Goal: Transaction & Acquisition: Purchase product/service

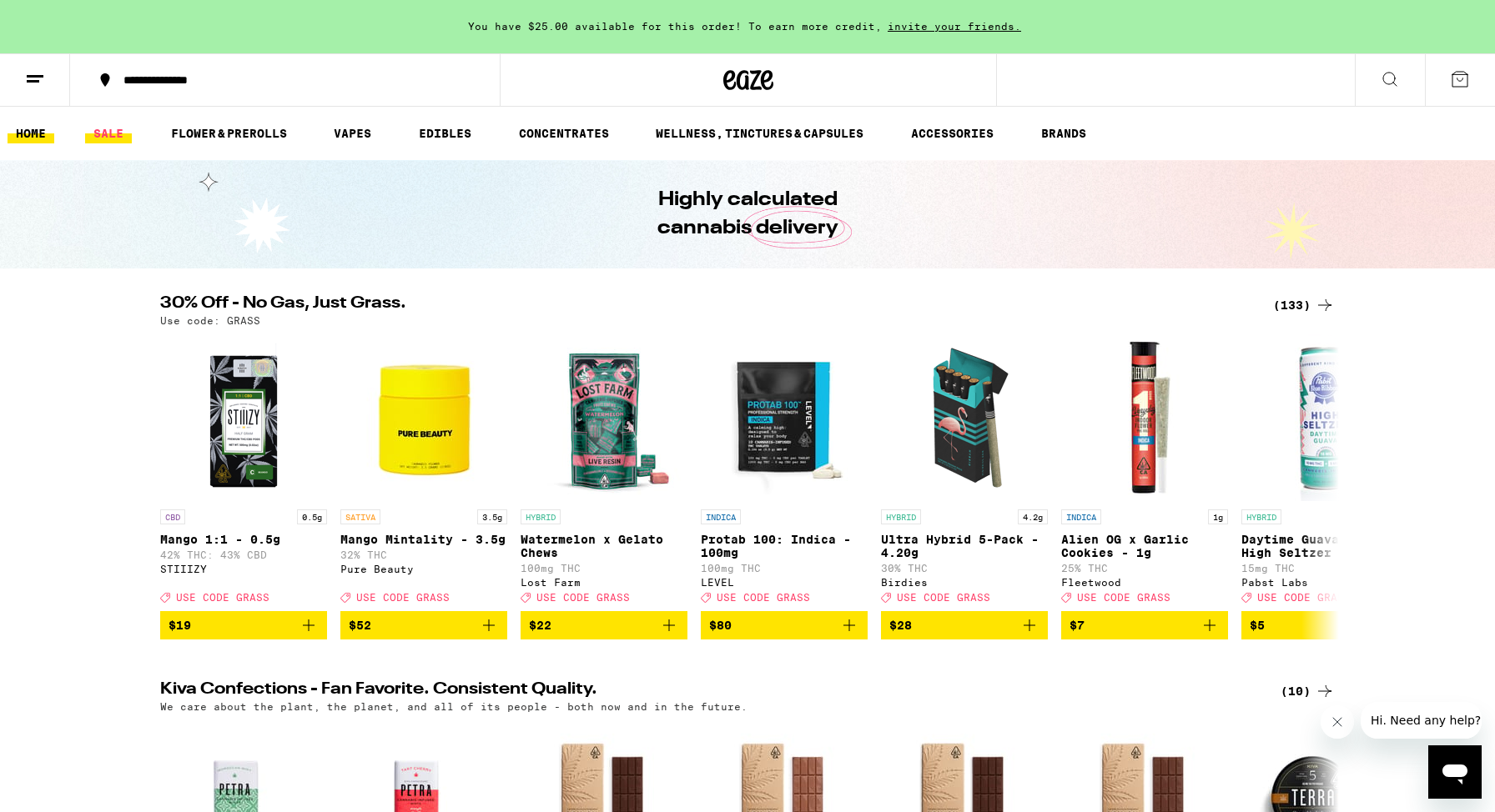
click at [118, 130] on link "SALE" at bounding box center [108, 133] width 47 height 20
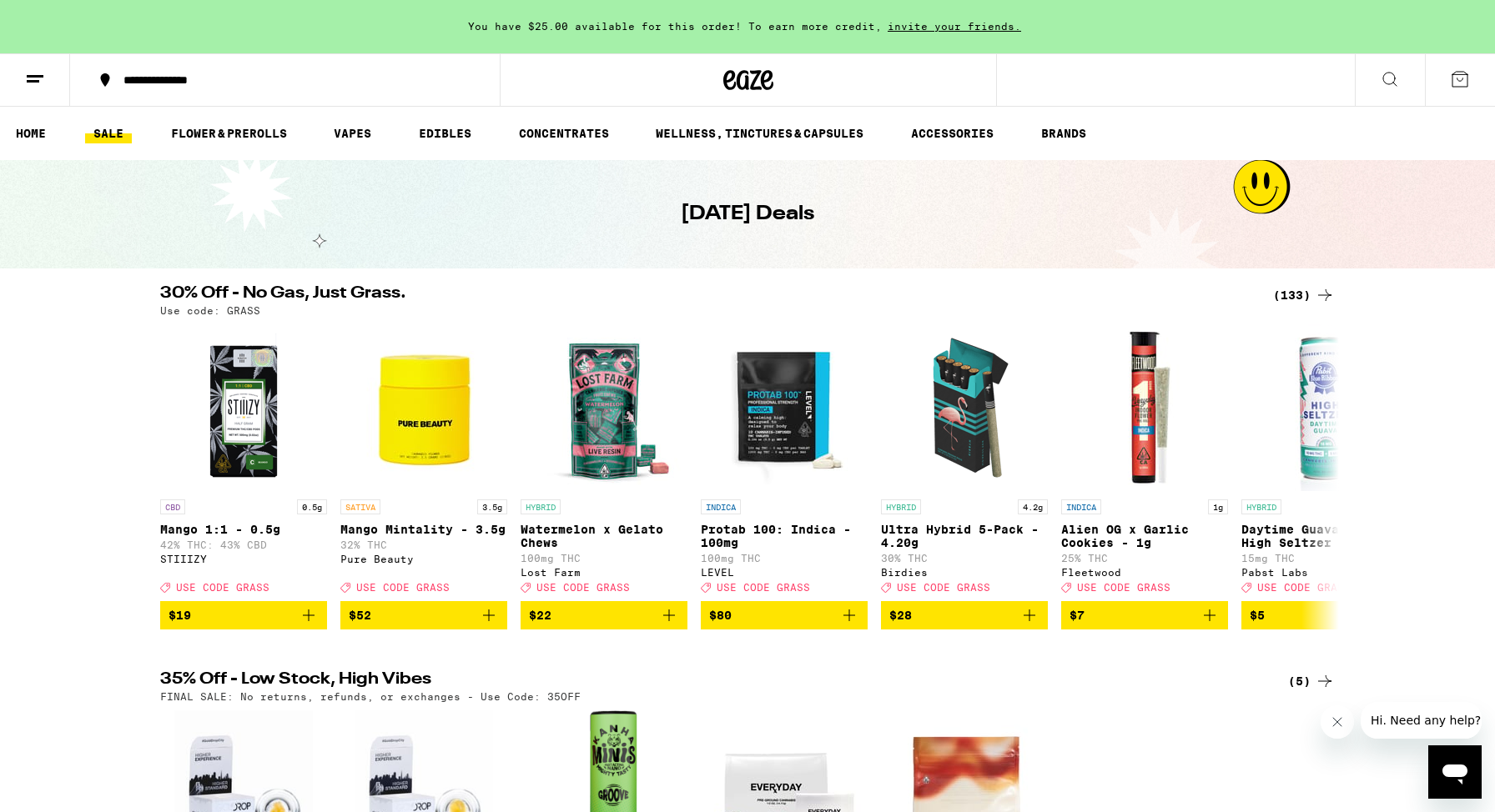
click at [1296, 293] on div "(133)" at bounding box center [1304, 295] width 62 height 20
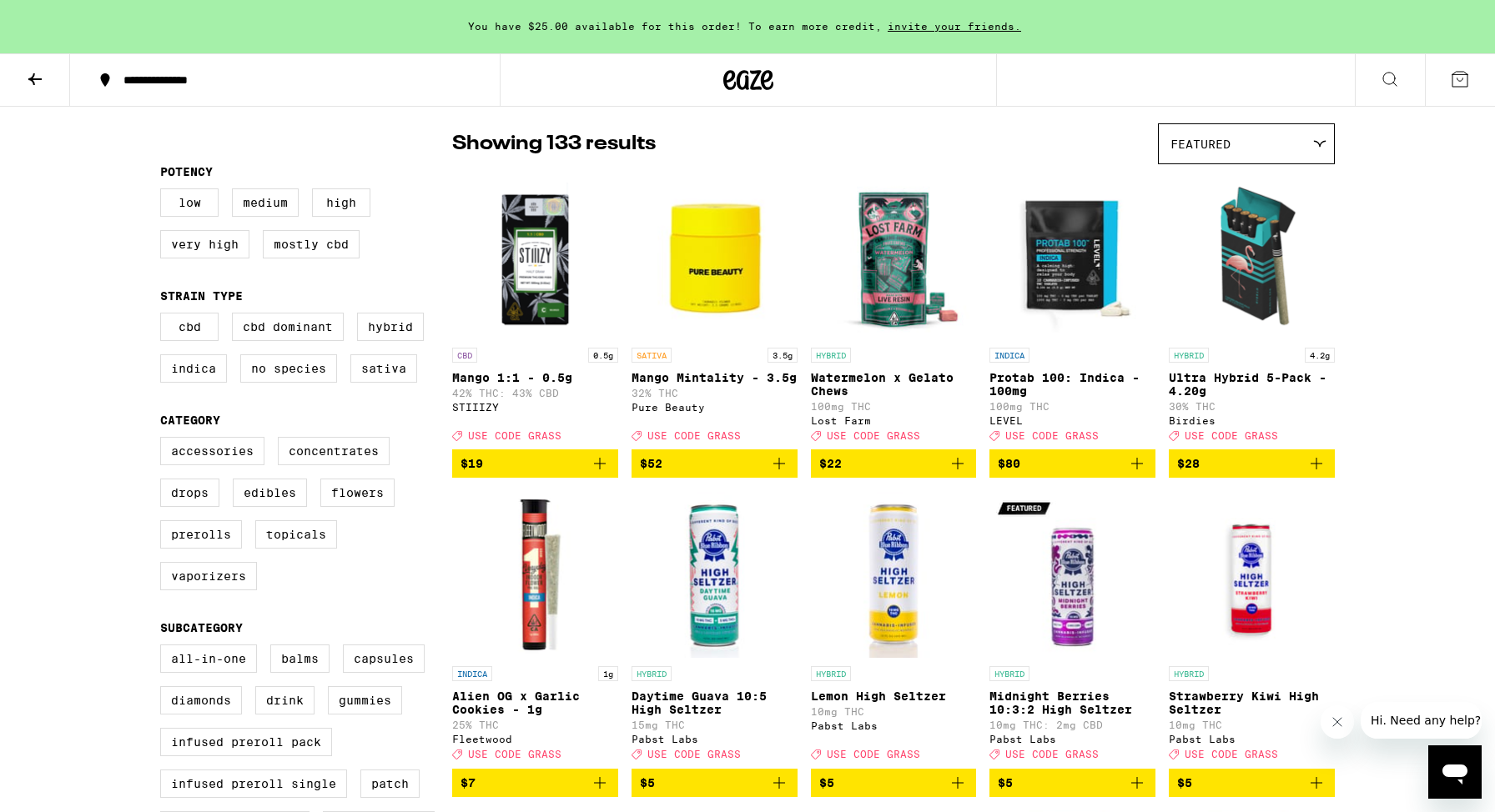
scroll to position [120, 0]
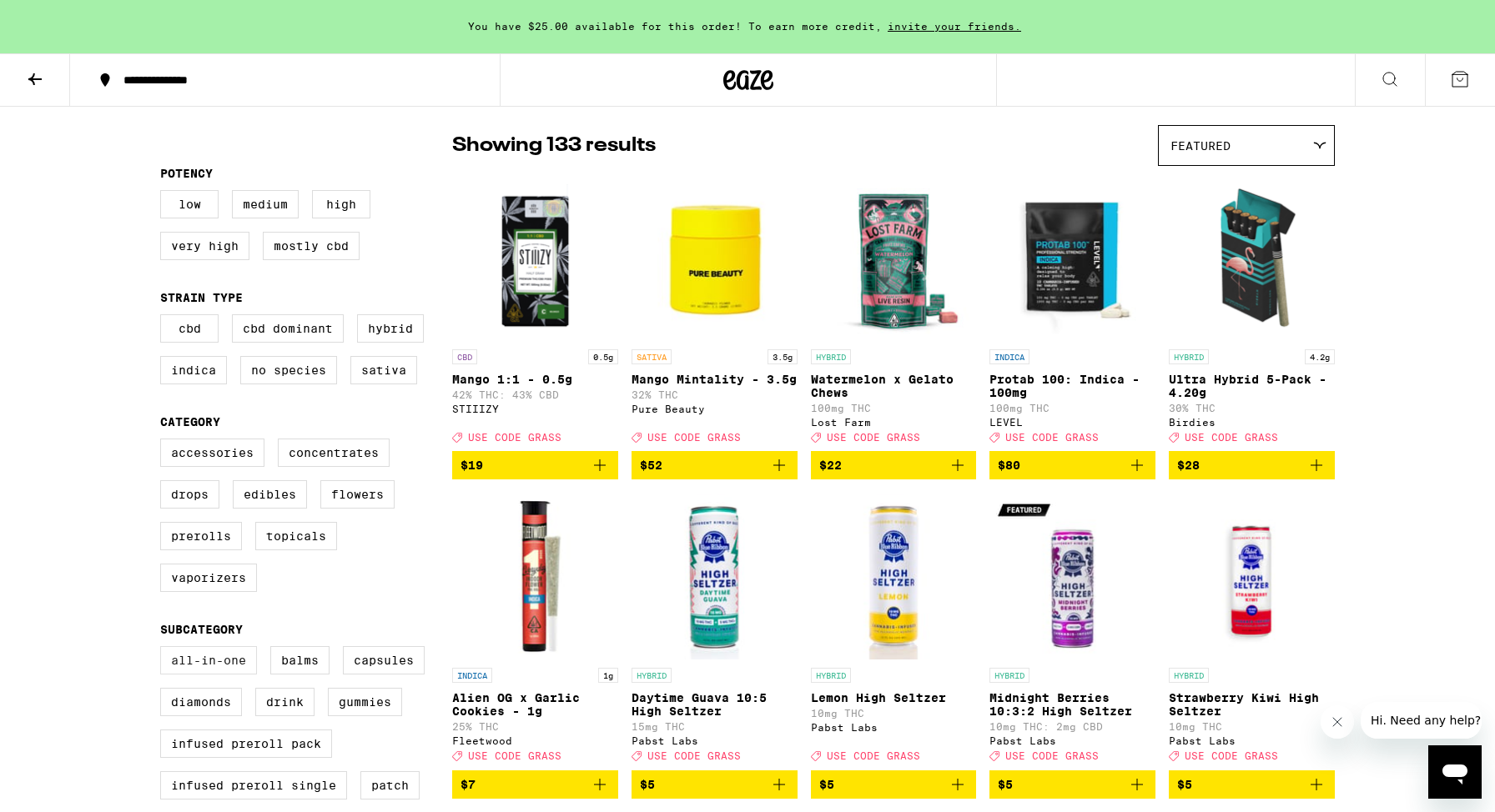
click at [206, 675] on label "All-In-One" at bounding box center [208, 660] width 96 height 28
click at [164, 649] on input "All-In-One" at bounding box center [164, 649] width 1 height 1
checkbox input "true"
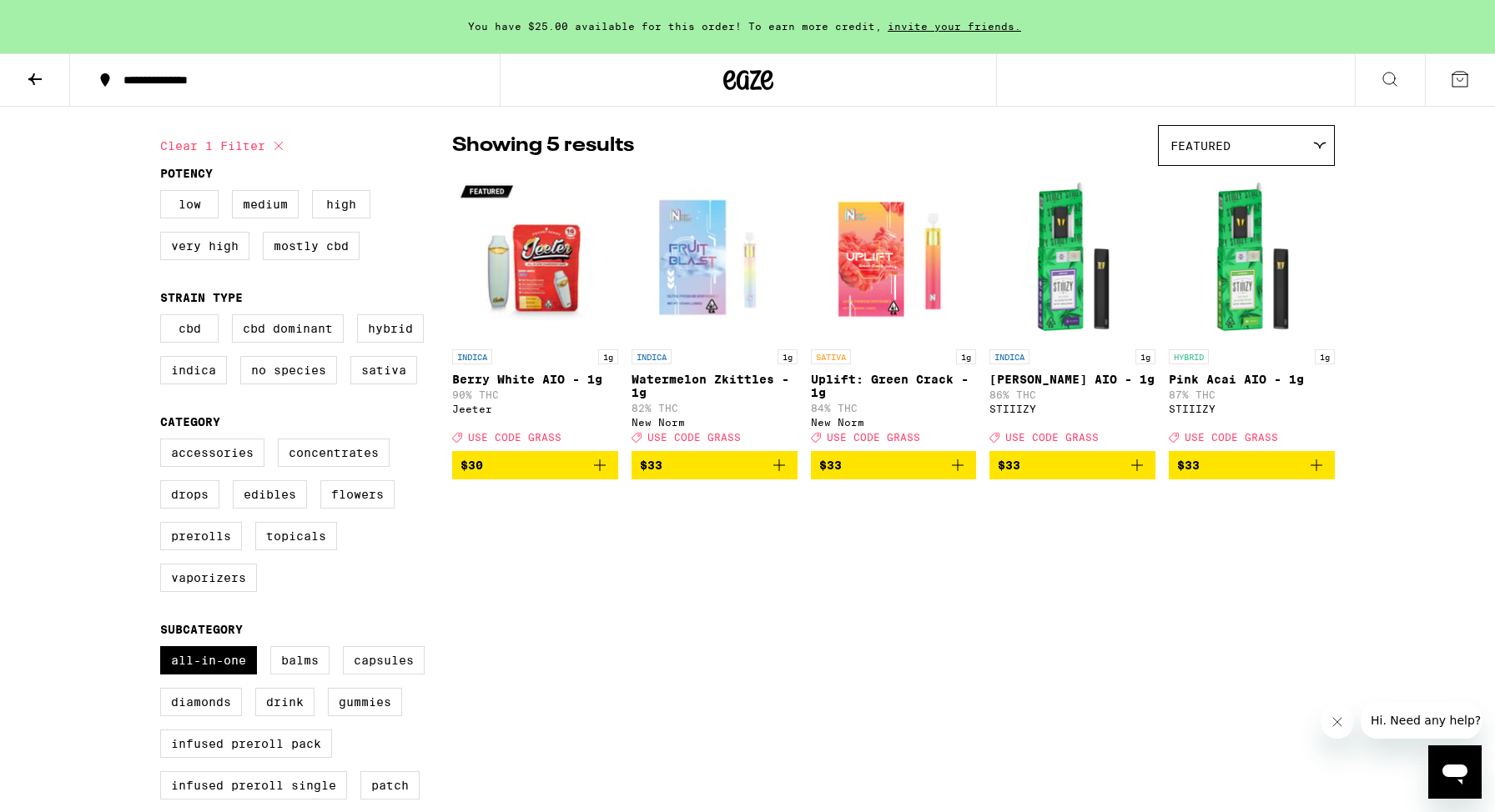
click at [1316, 475] on icon "Add to bag" at bounding box center [1316, 465] width 20 height 20
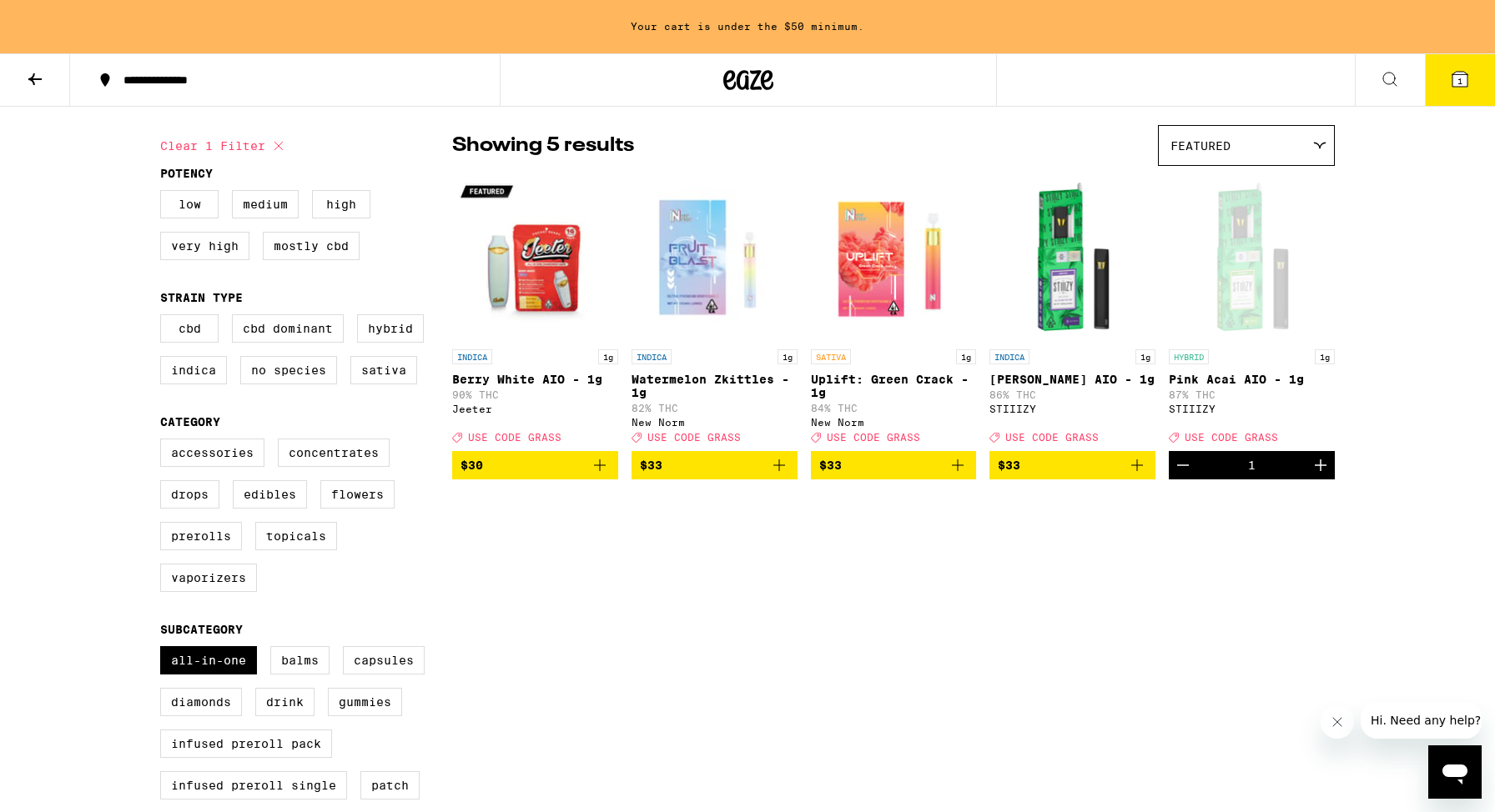
click at [1137, 471] on icon "Add to bag" at bounding box center [1137, 465] width 12 height 12
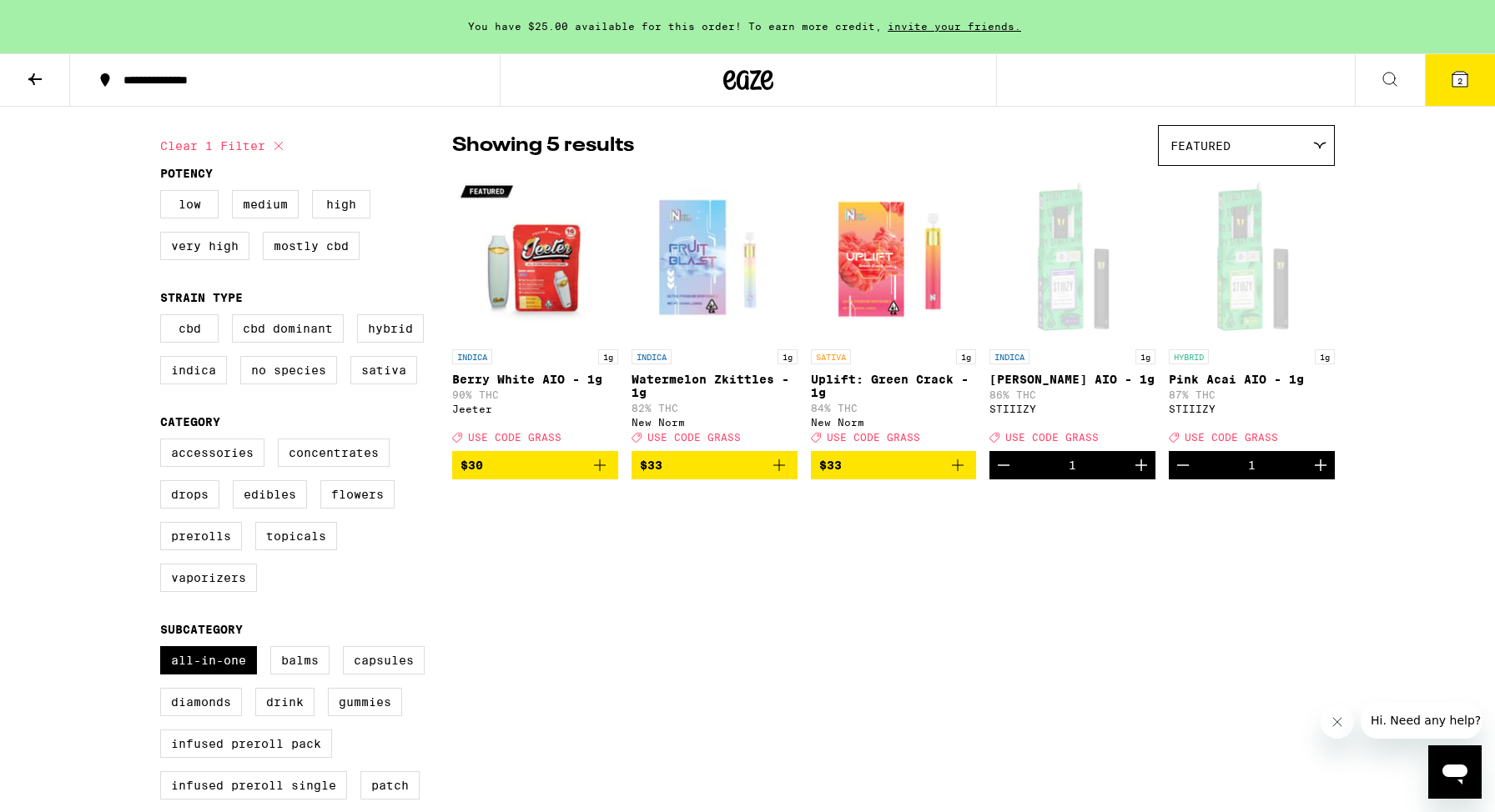
click at [601, 475] on icon "Add to bag" at bounding box center [600, 465] width 20 height 20
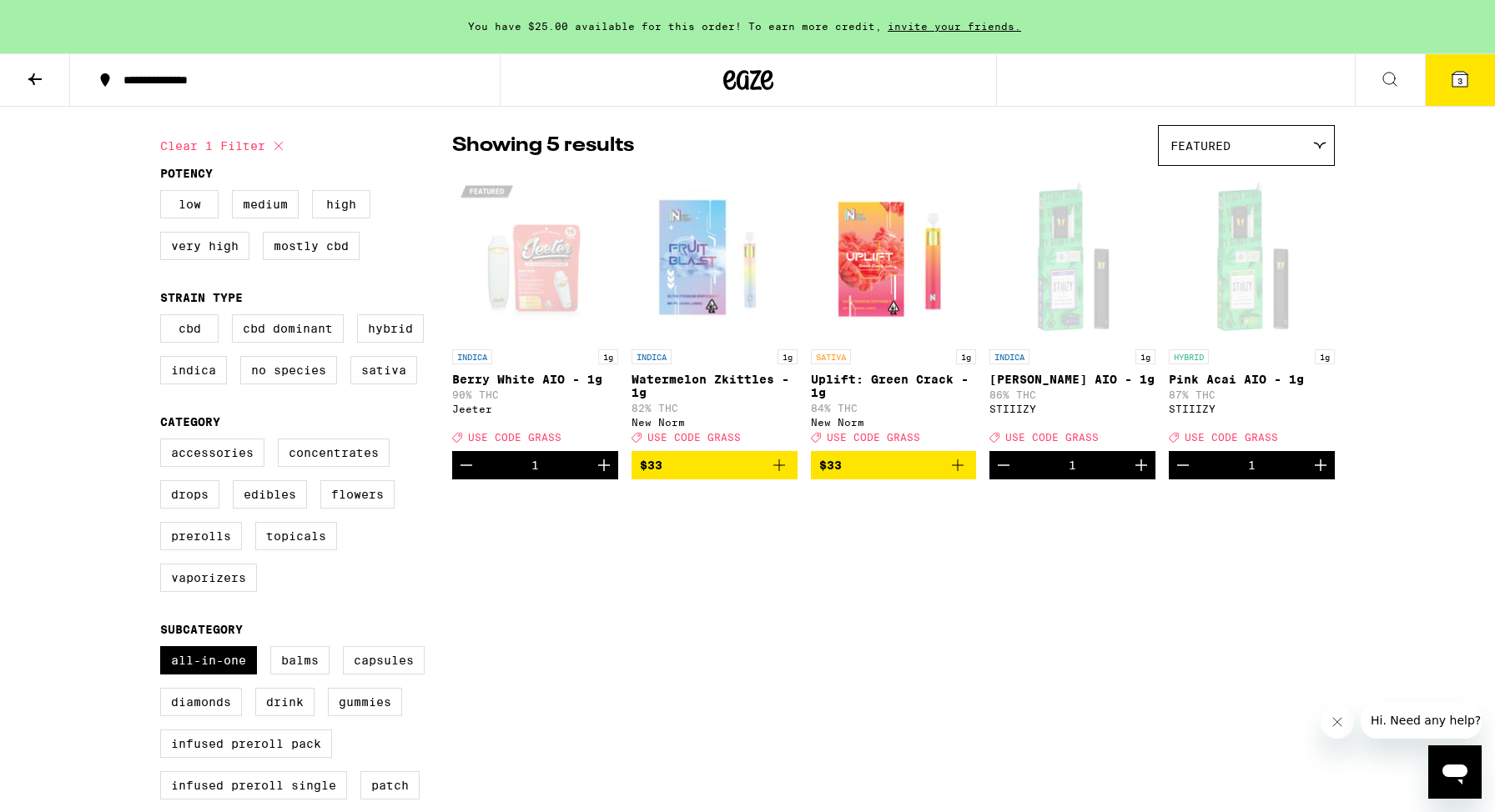
click at [1465, 81] on icon at bounding box center [1460, 80] width 15 height 15
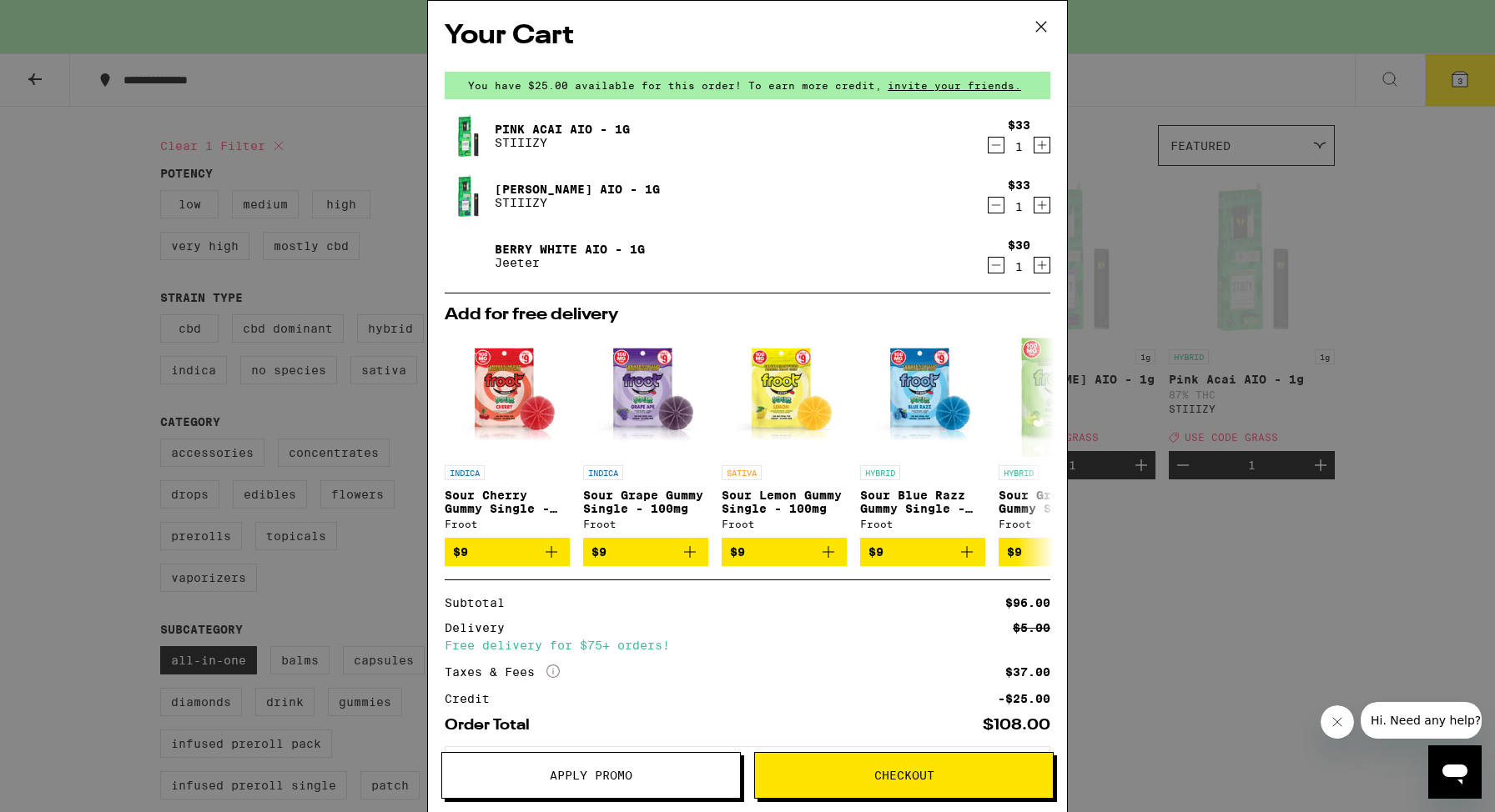
click at [601, 765] on button "Apply Promo" at bounding box center [590, 775] width 299 height 47
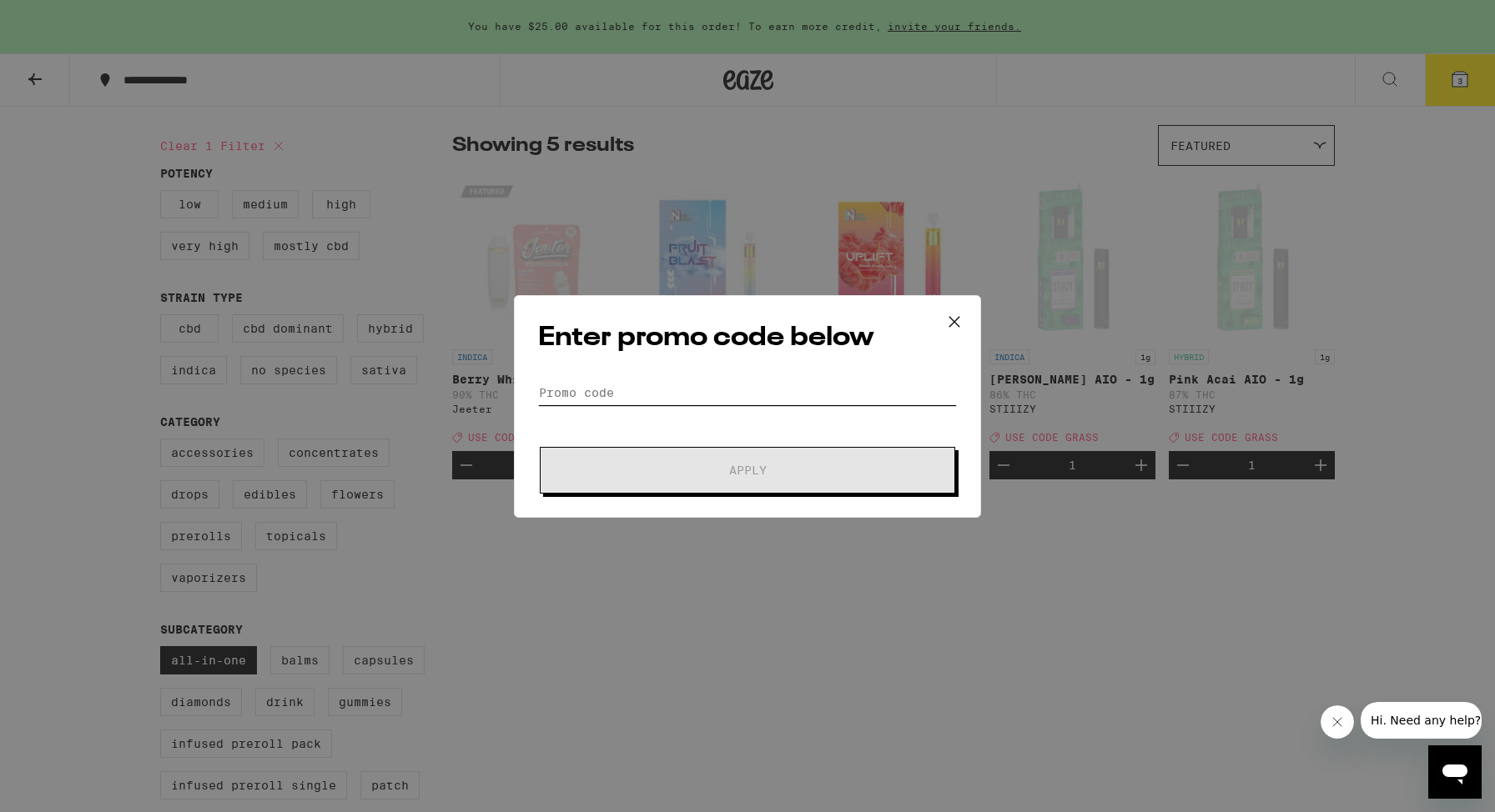
click at [592, 387] on input "Promo Code" at bounding box center [747, 393] width 418 height 25
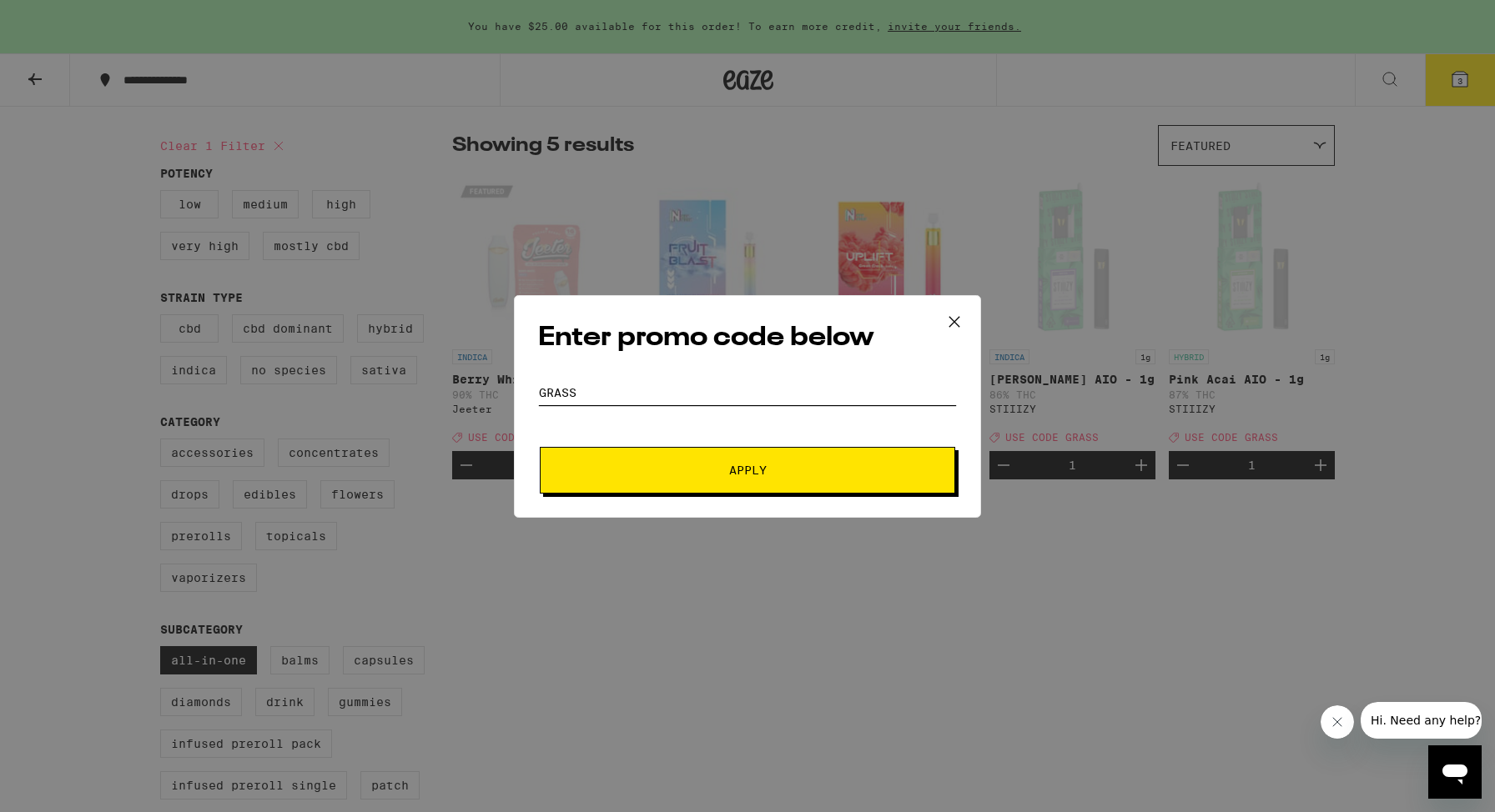
type input "GRASS"
click at [673, 468] on span "Apply" at bounding box center [747, 470] width 300 height 12
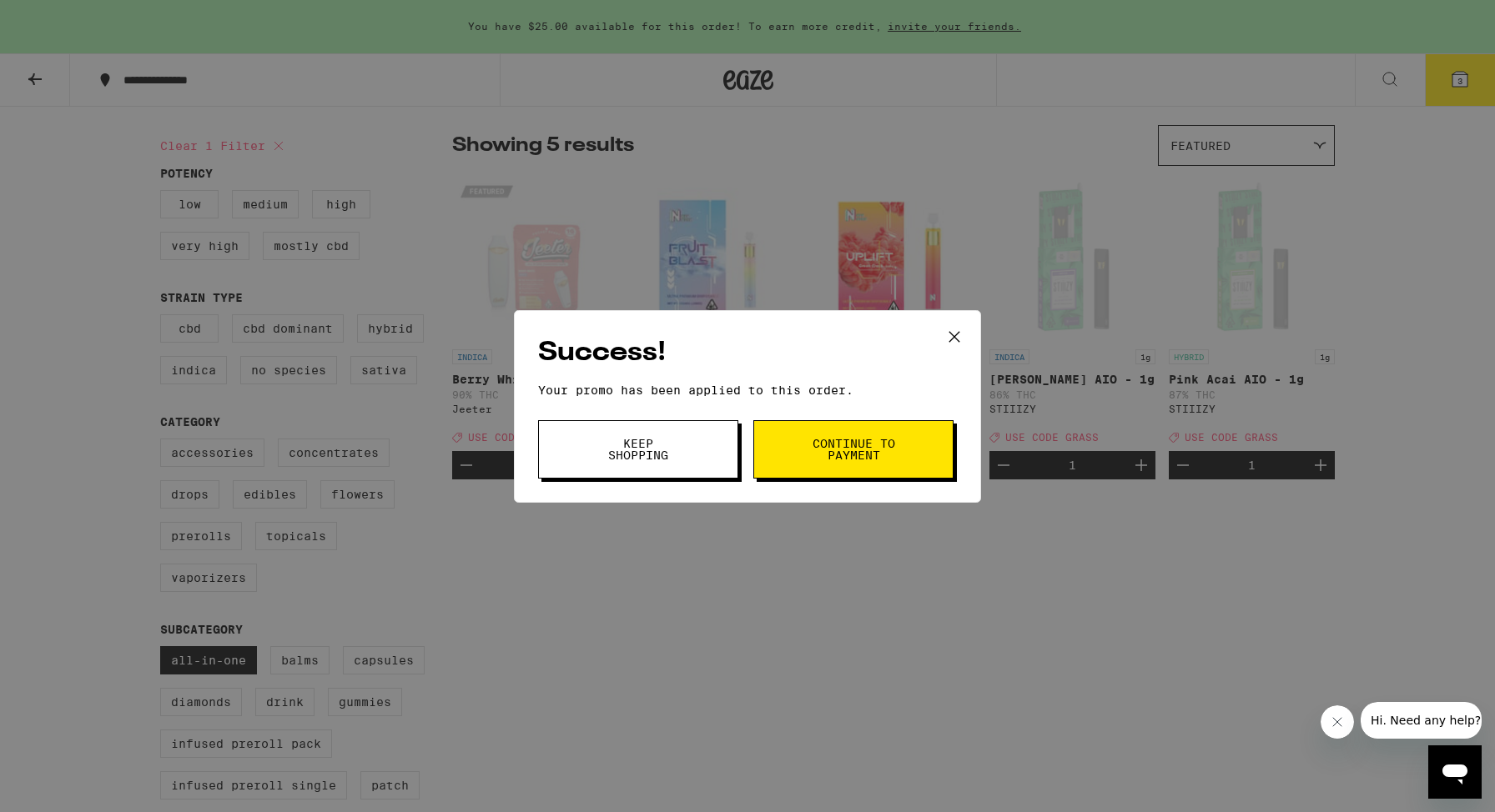
click at [673, 468] on button "Keep Shopping" at bounding box center [638, 449] width 200 height 59
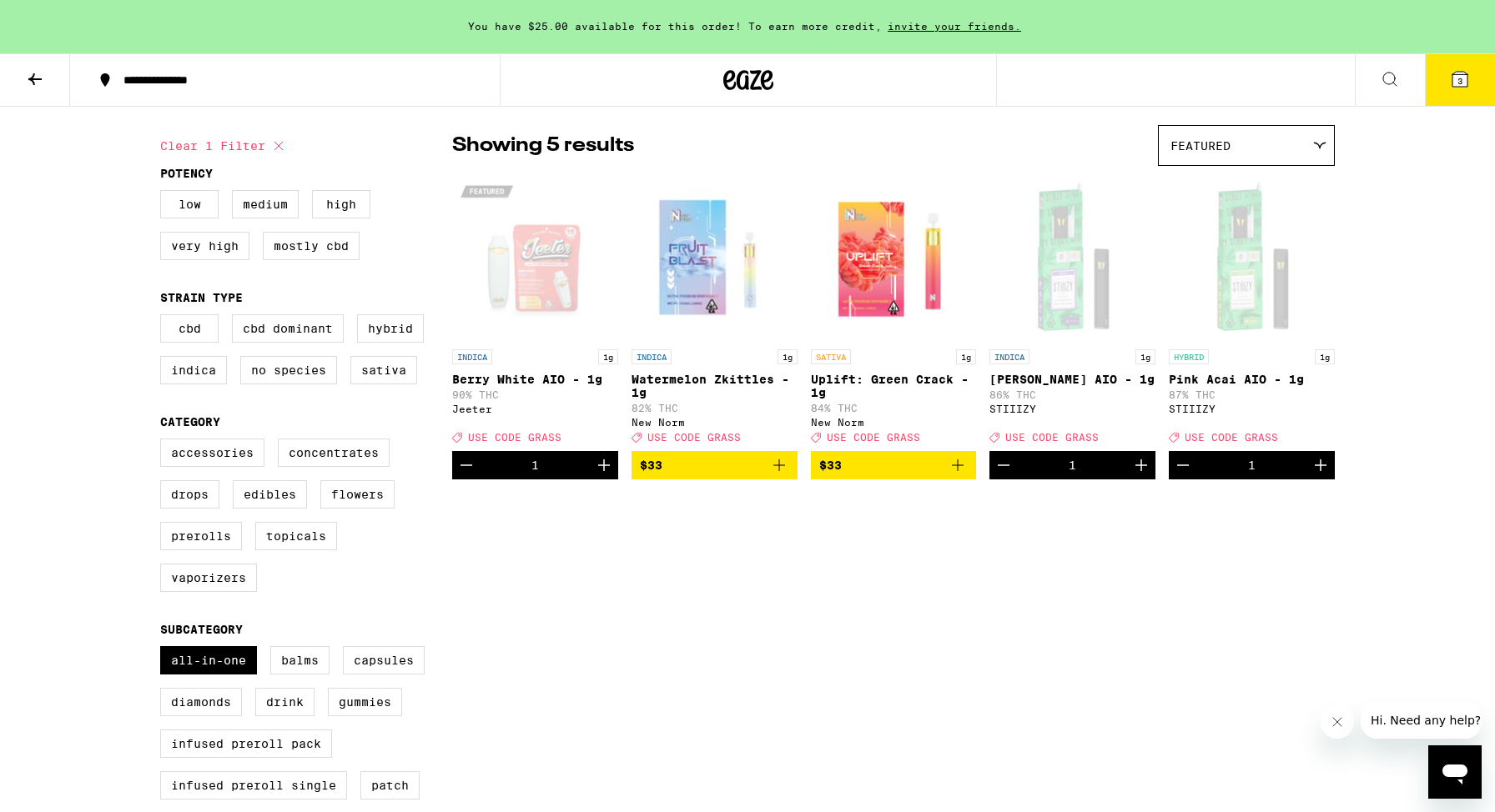
click at [1459, 85] on span "3" at bounding box center [1460, 81] width 5 height 10
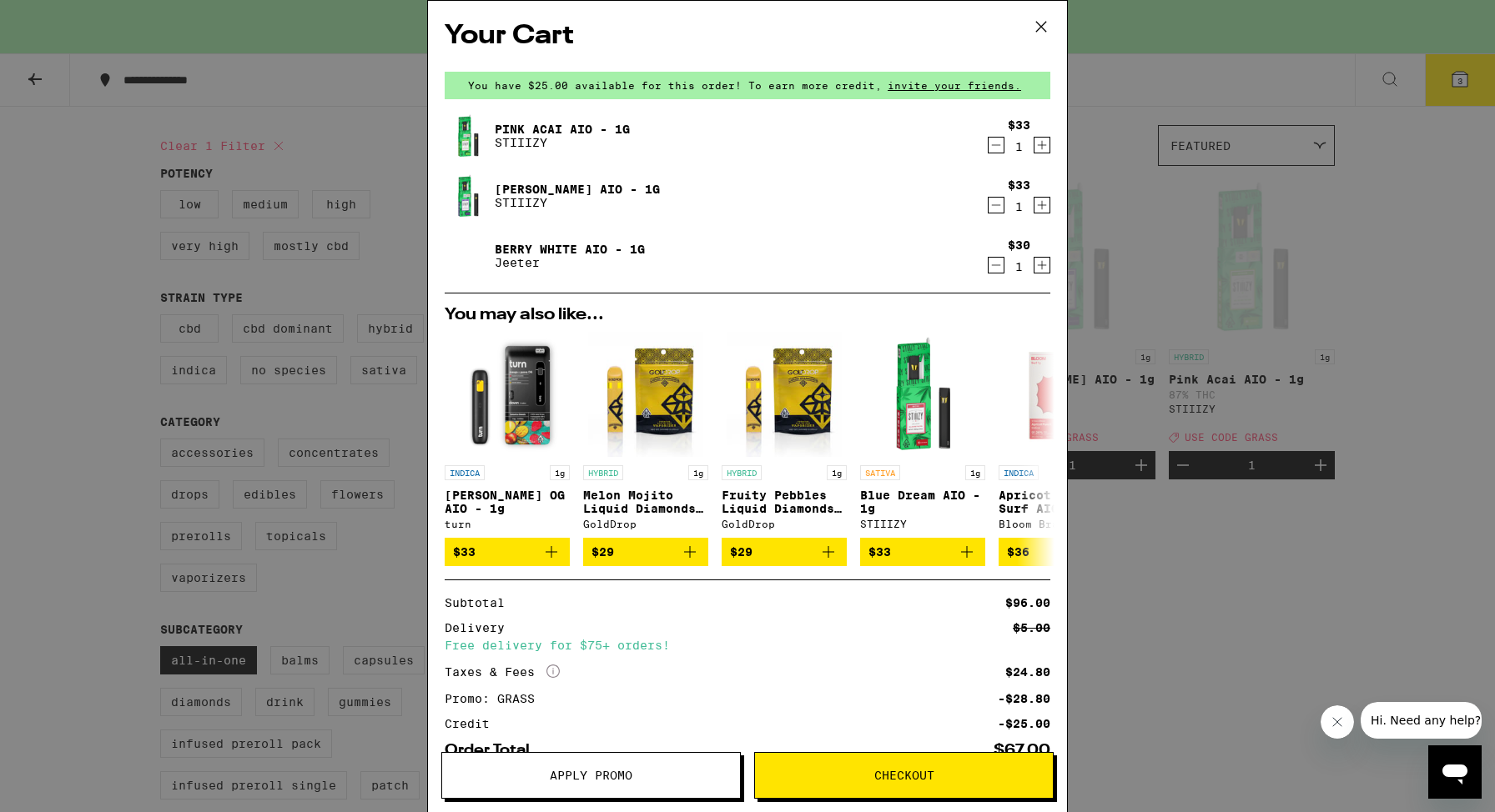
click at [1048, 29] on icon at bounding box center [1041, 27] width 25 height 25
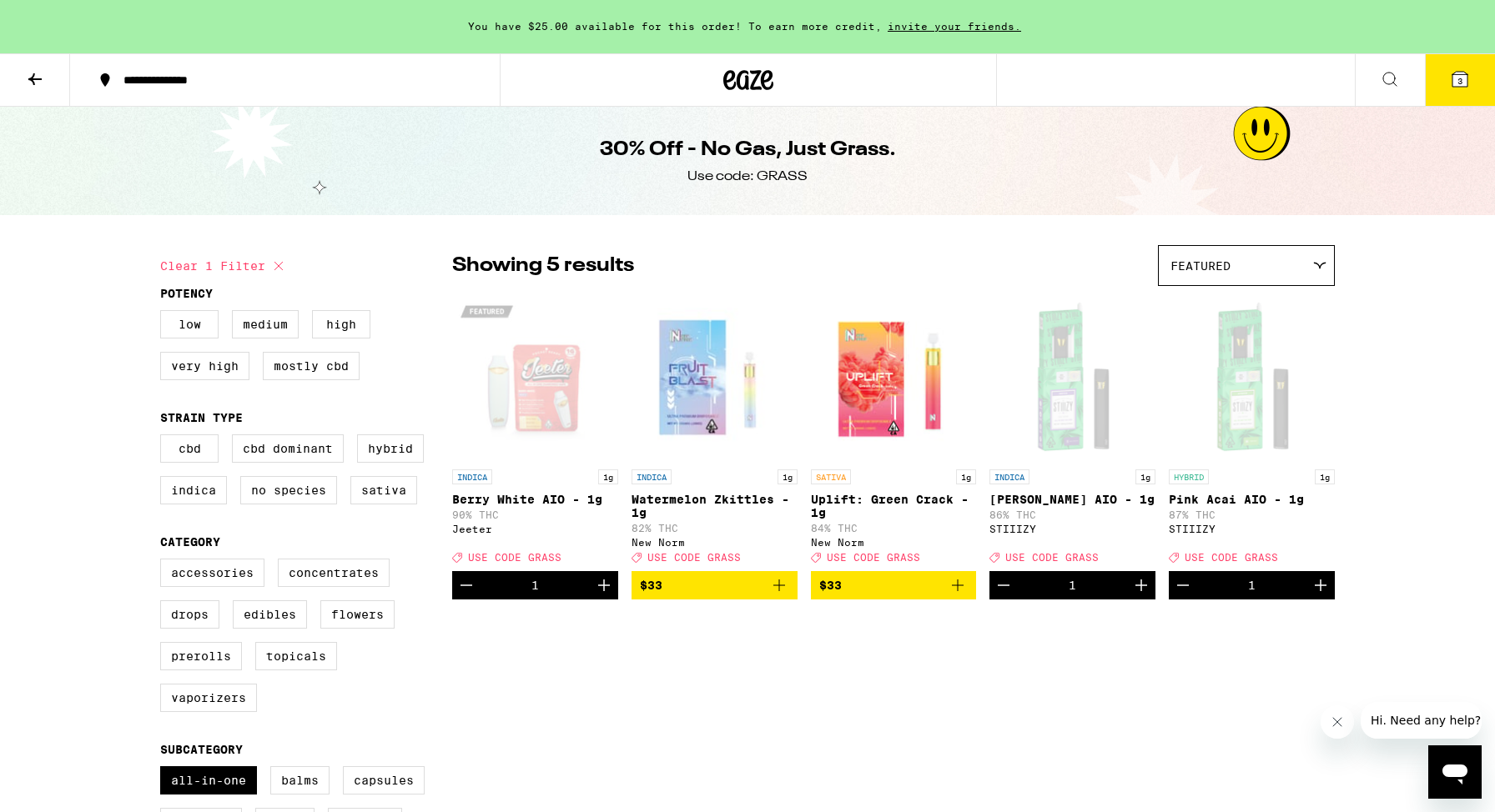
click at [42, 75] on icon at bounding box center [35, 80] width 20 height 20
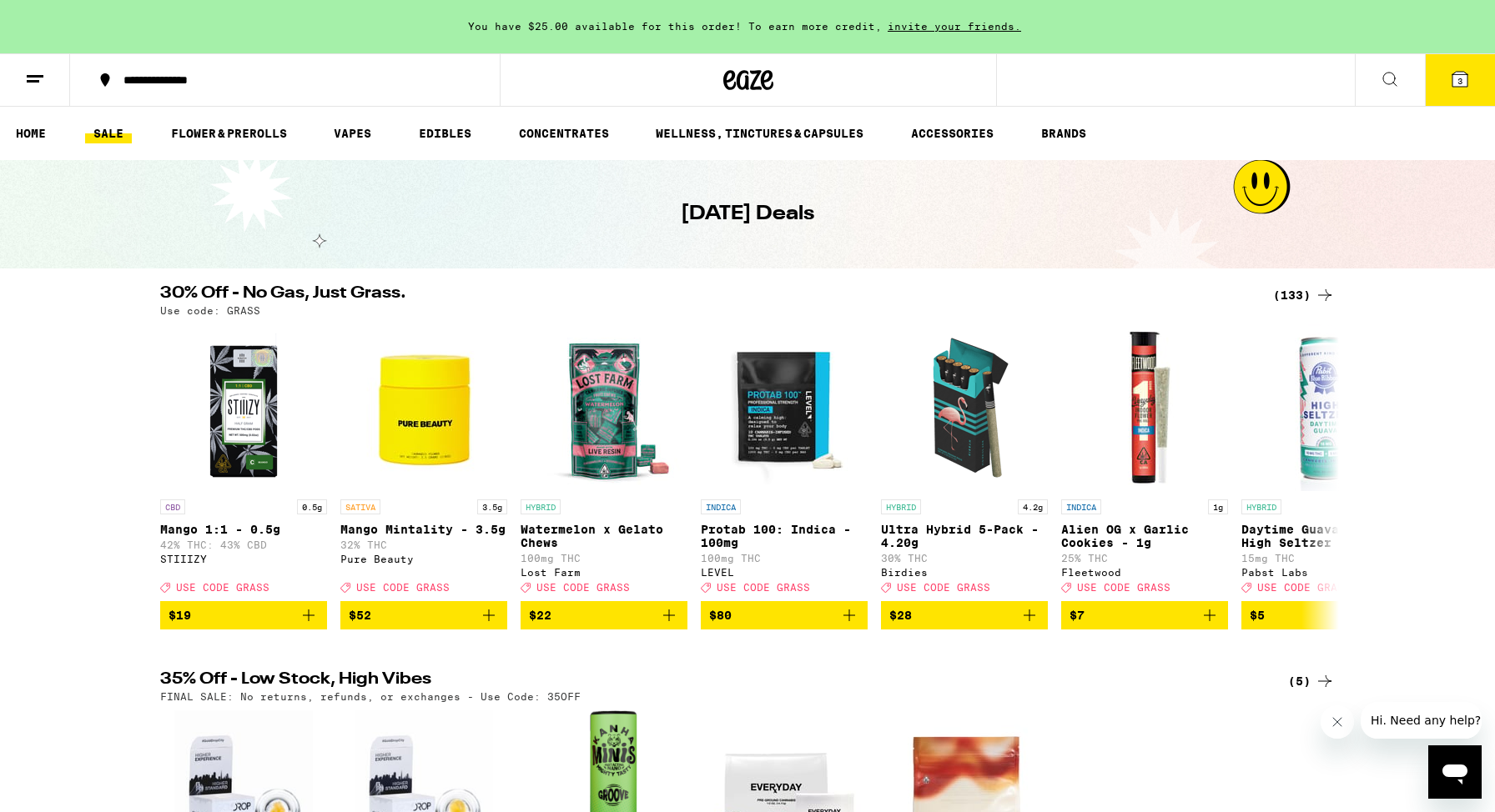
click at [1302, 287] on div "(133)" at bounding box center [1304, 295] width 62 height 20
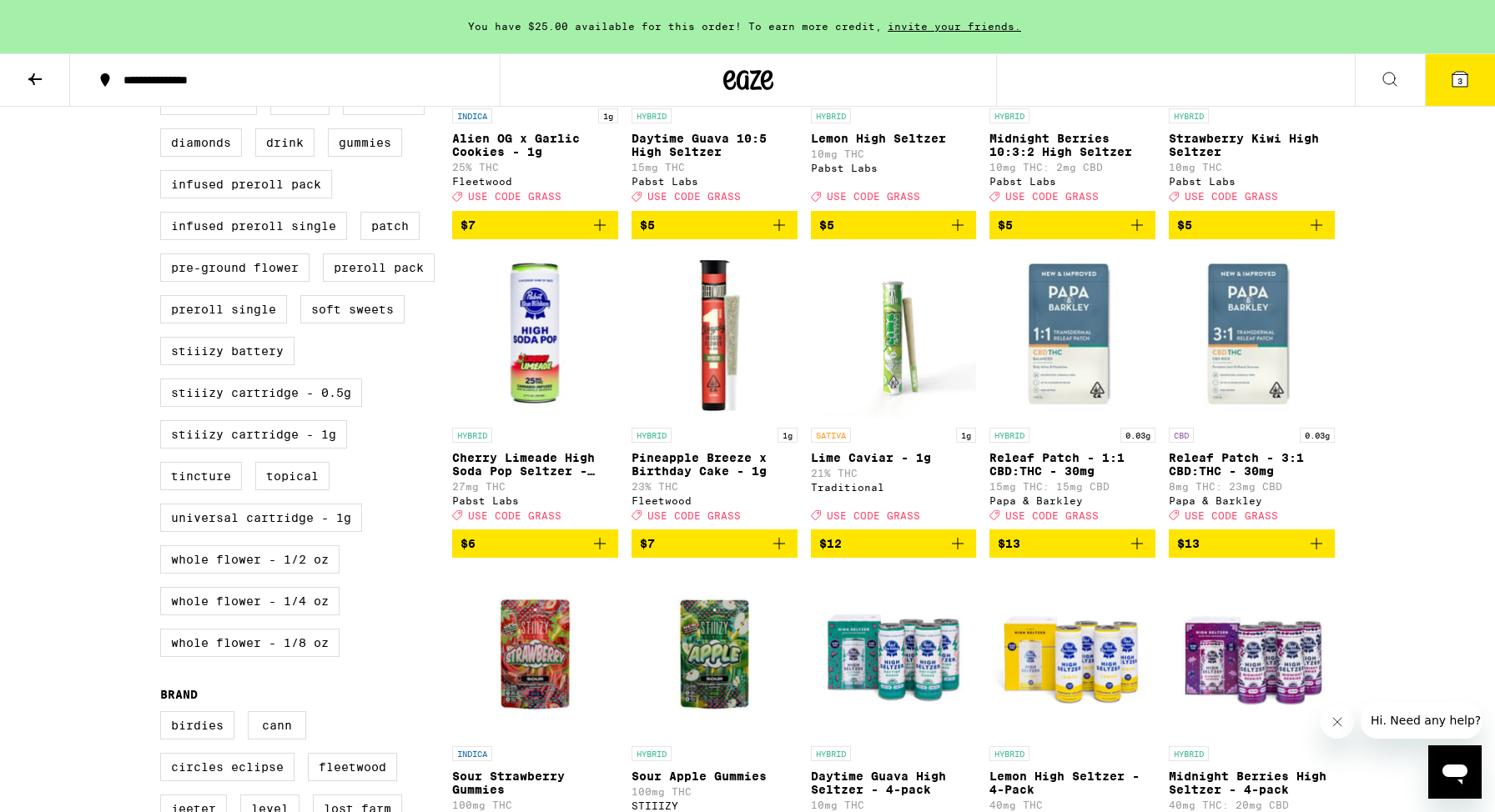
scroll to position [613, 0]
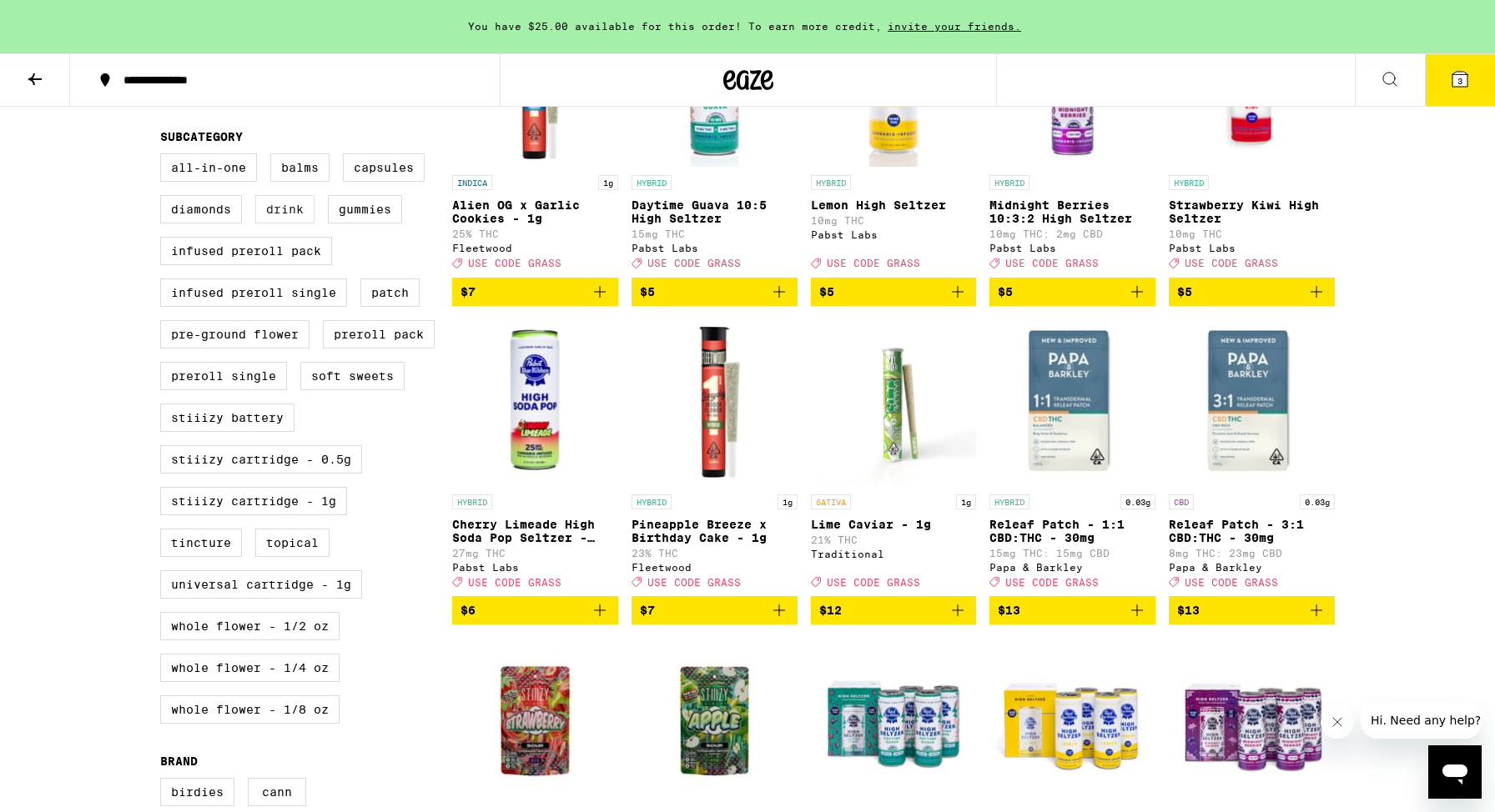
click at [287, 224] on label "Drink" at bounding box center [284, 209] width 60 height 28
click at [164, 157] on input "Drink" at bounding box center [164, 156] width 1 height 1
checkbox input "true"
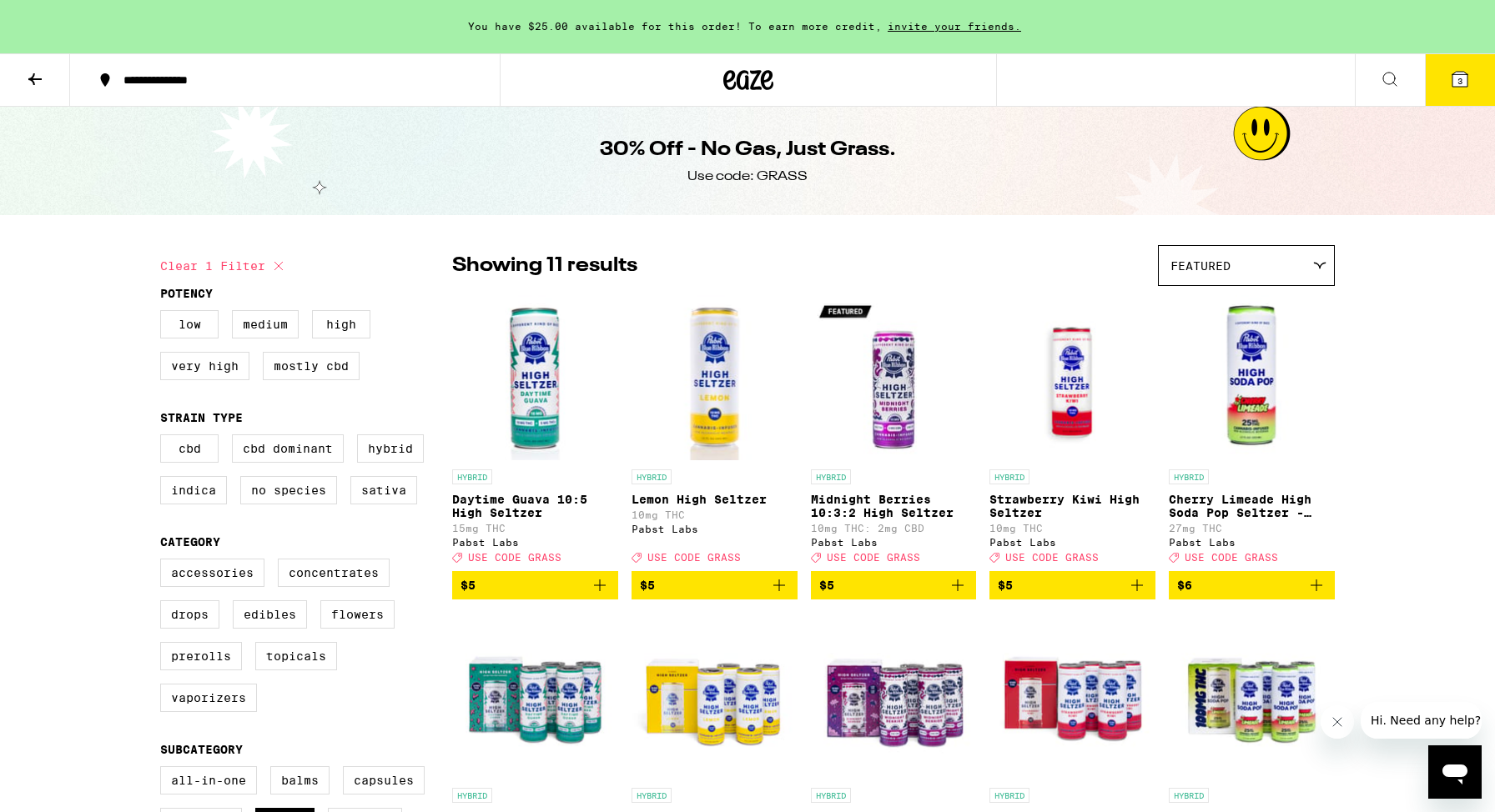
click at [24, 79] on button at bounding box center [35, 80] width 70 height 53
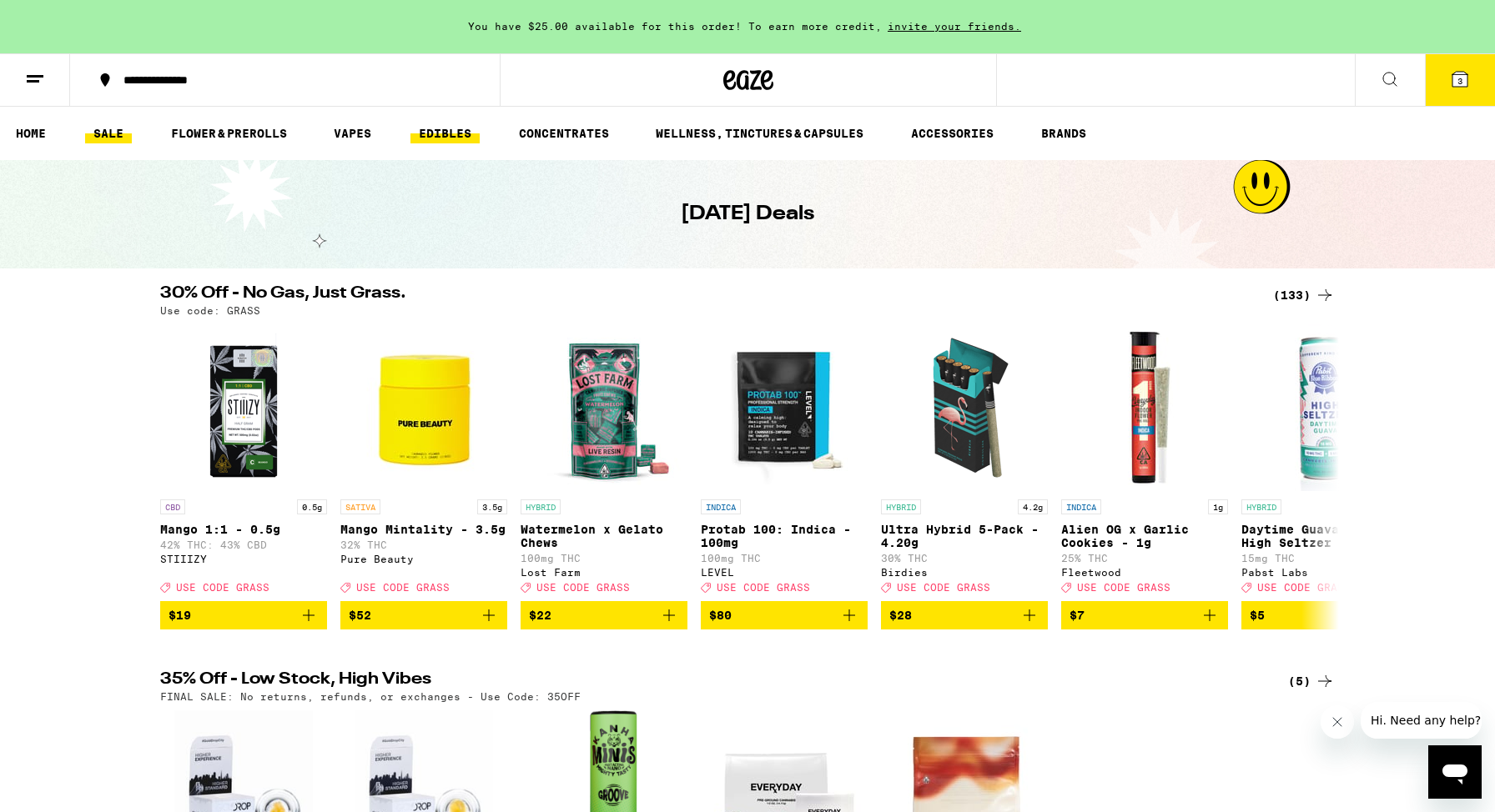
click at [446, 137] on link "EDIBLES" at bounding box center [444, 133] width 70 height 20
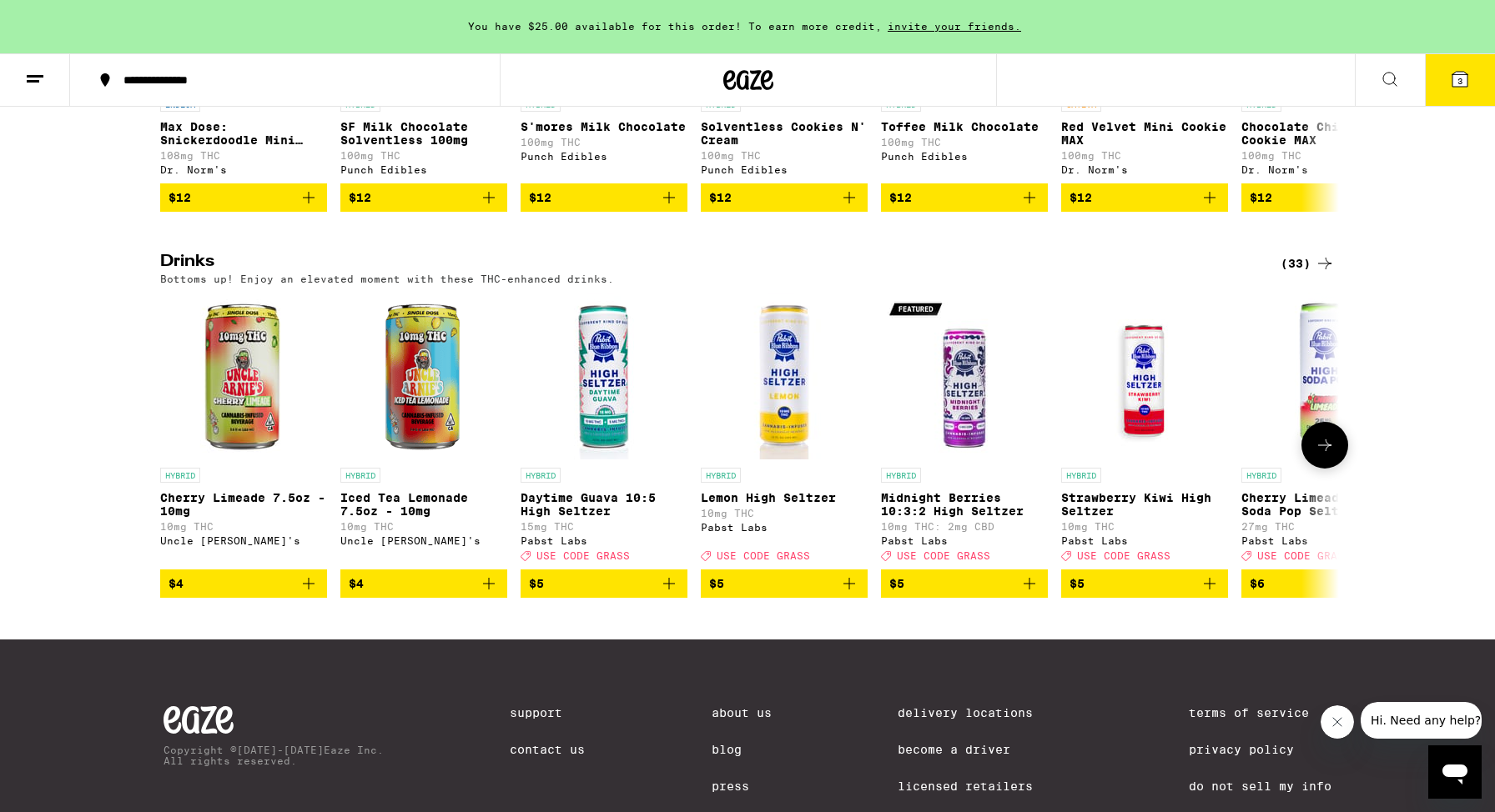
scroll to position [774, 0]
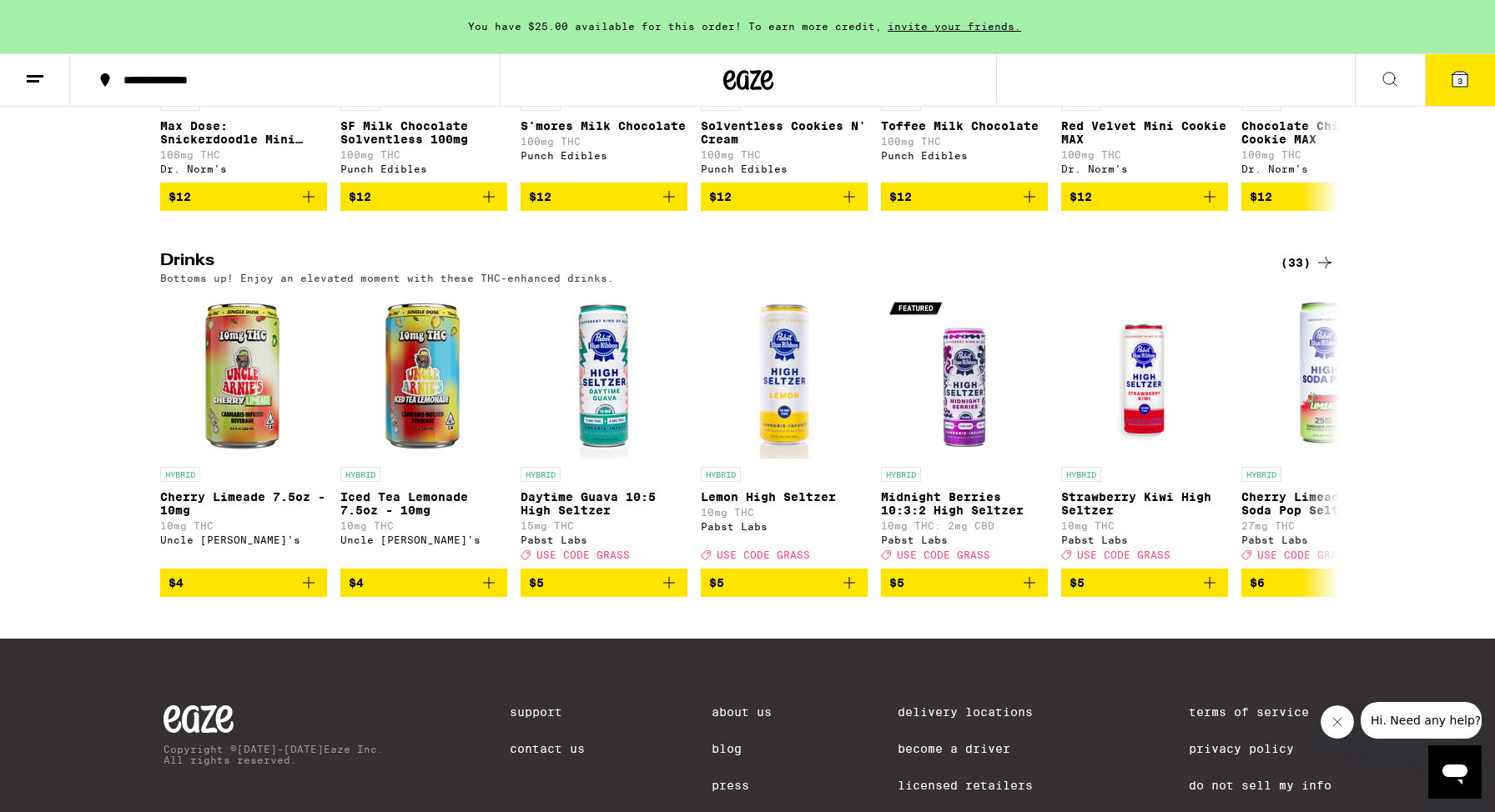
click at [1291, 272] on div "(33)" at bounding box center [1307, 262] width 55 height 20
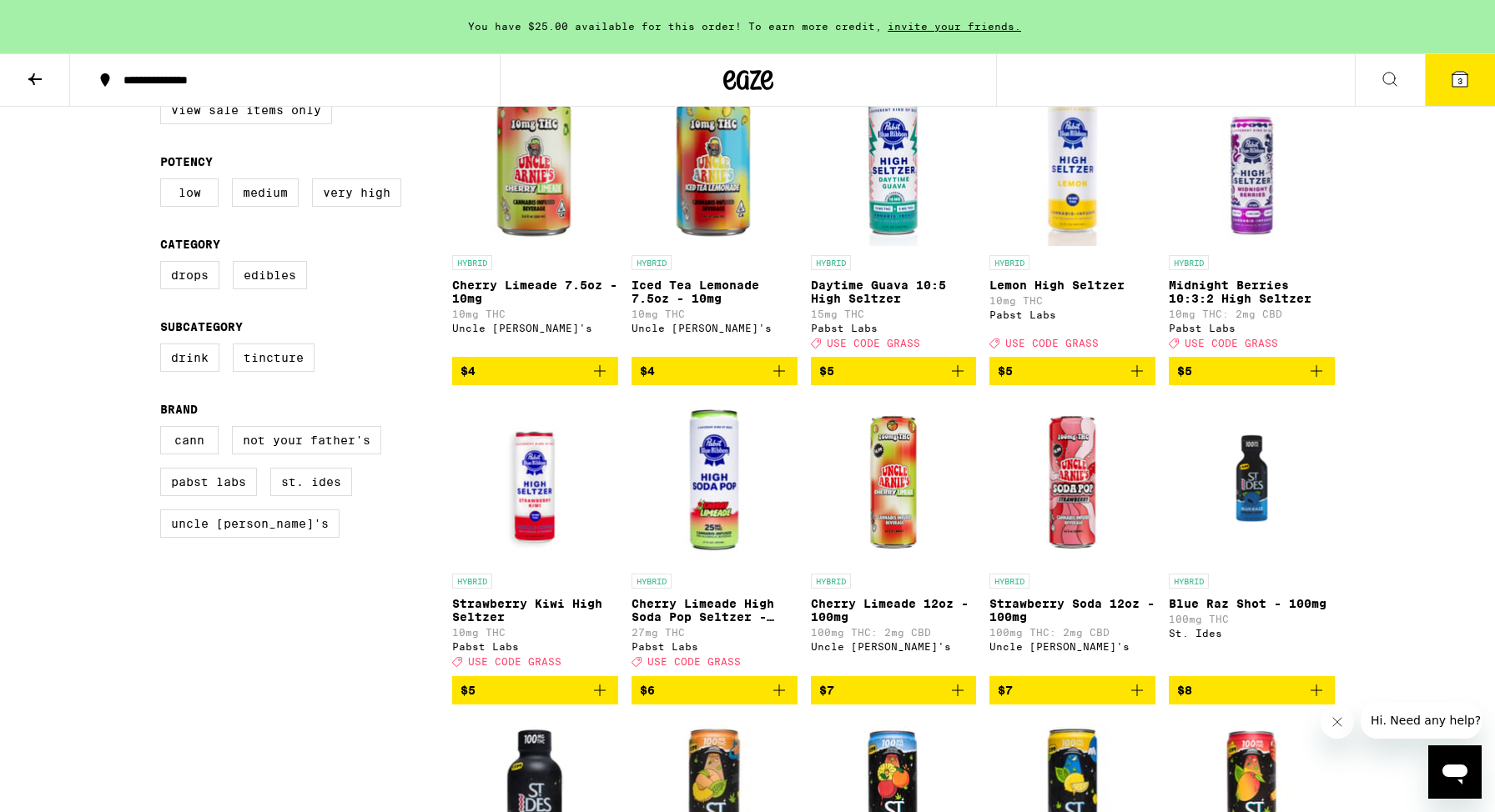
scroll to position [265, 0]
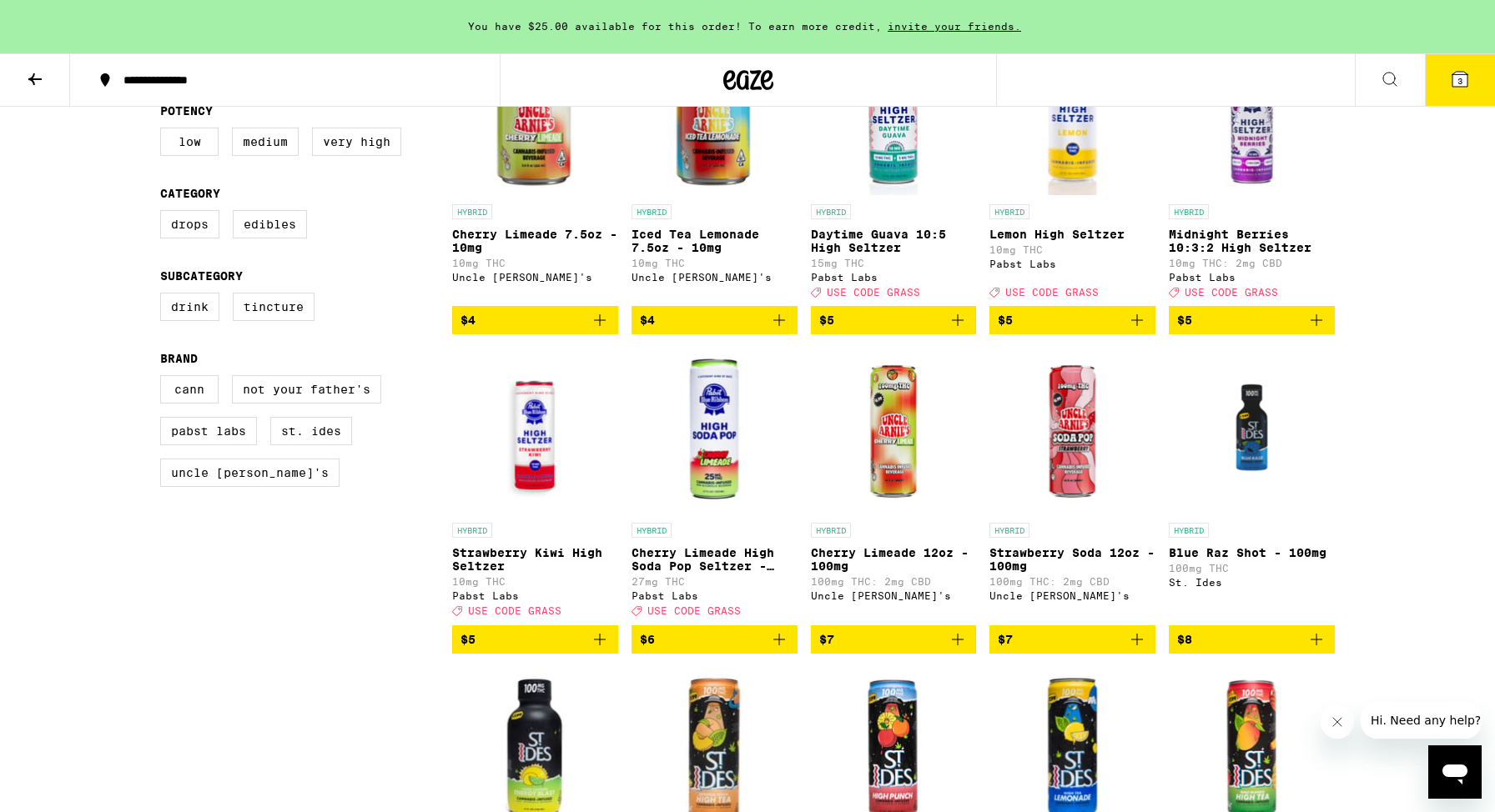
click at [963, 649] on icon "Add to bag" at bounding box center [958, 639] width 20 height 20
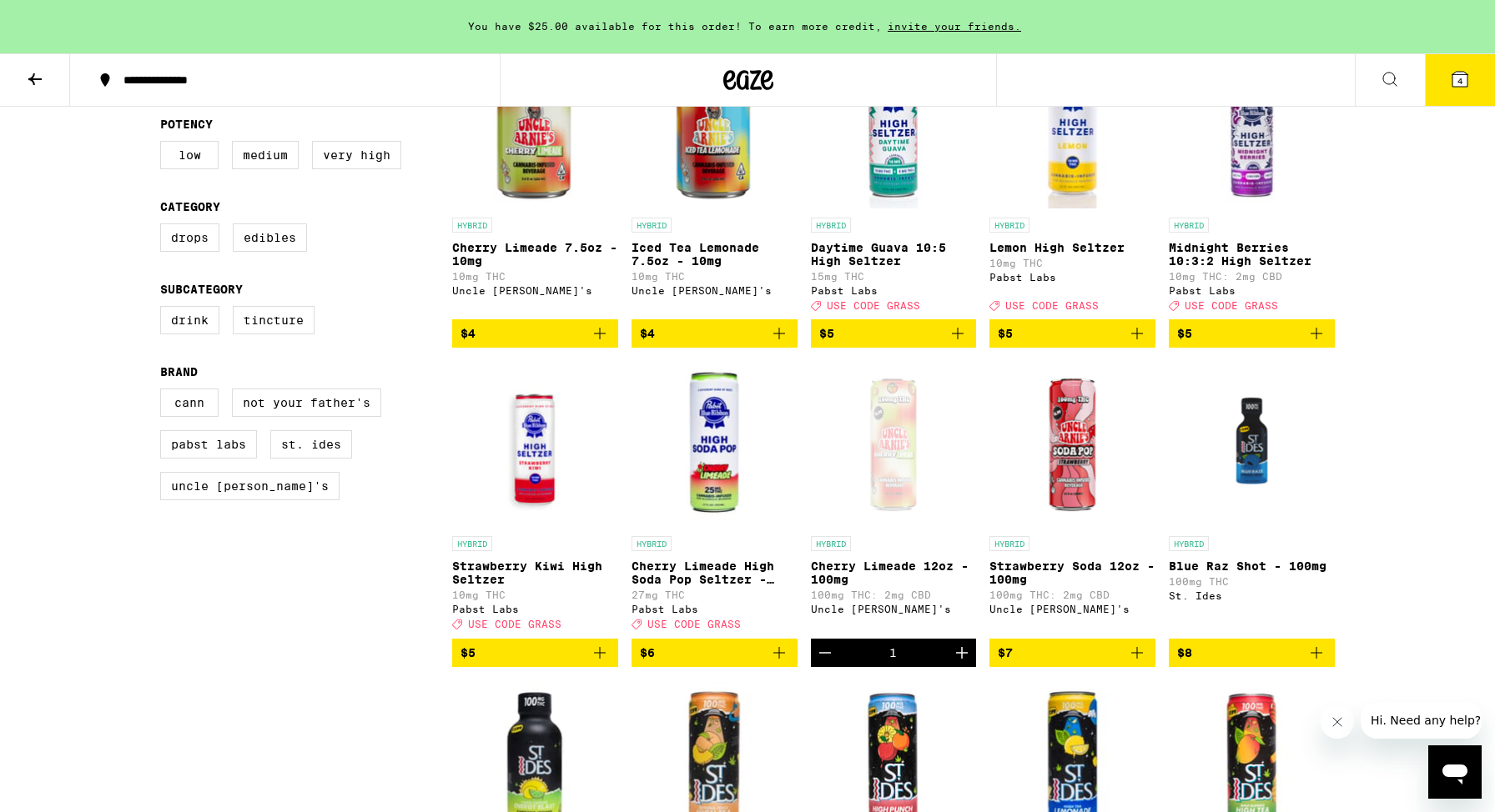
scroll to position [220, 0]
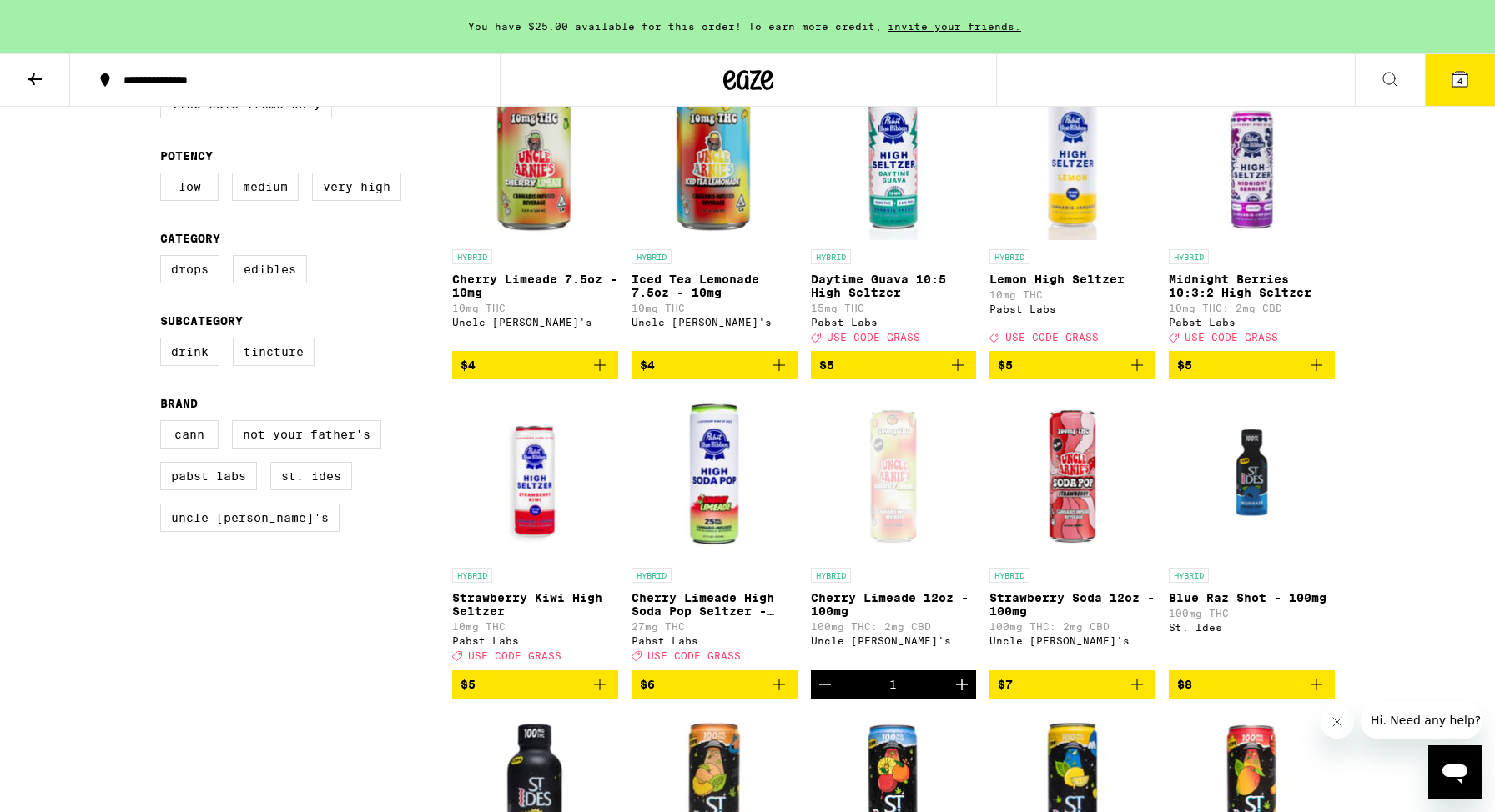
click at [1461, 85] on span "4" at bounding box center [1460, 81] width 5 height 10
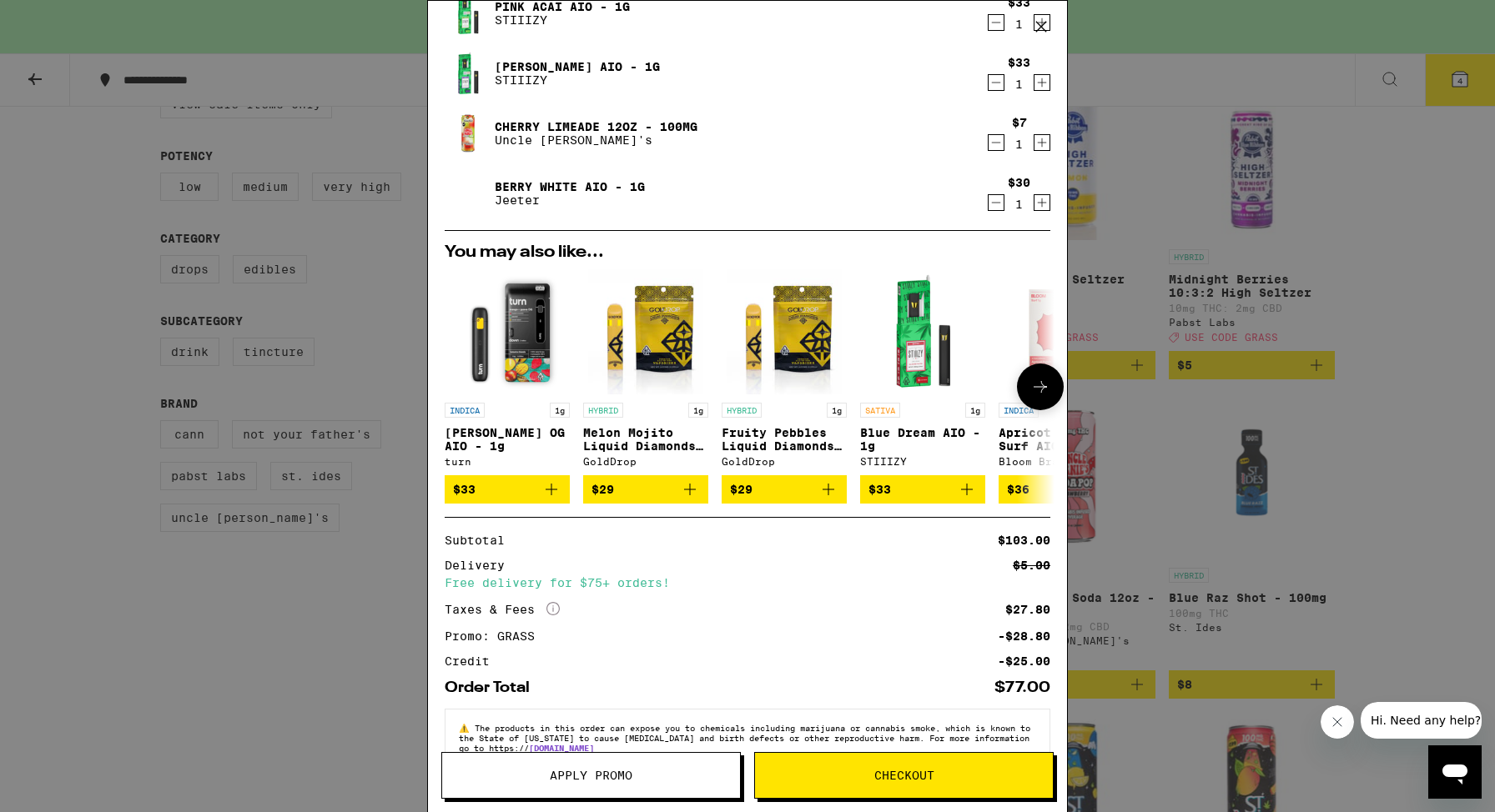
scroll to position [168, 0]
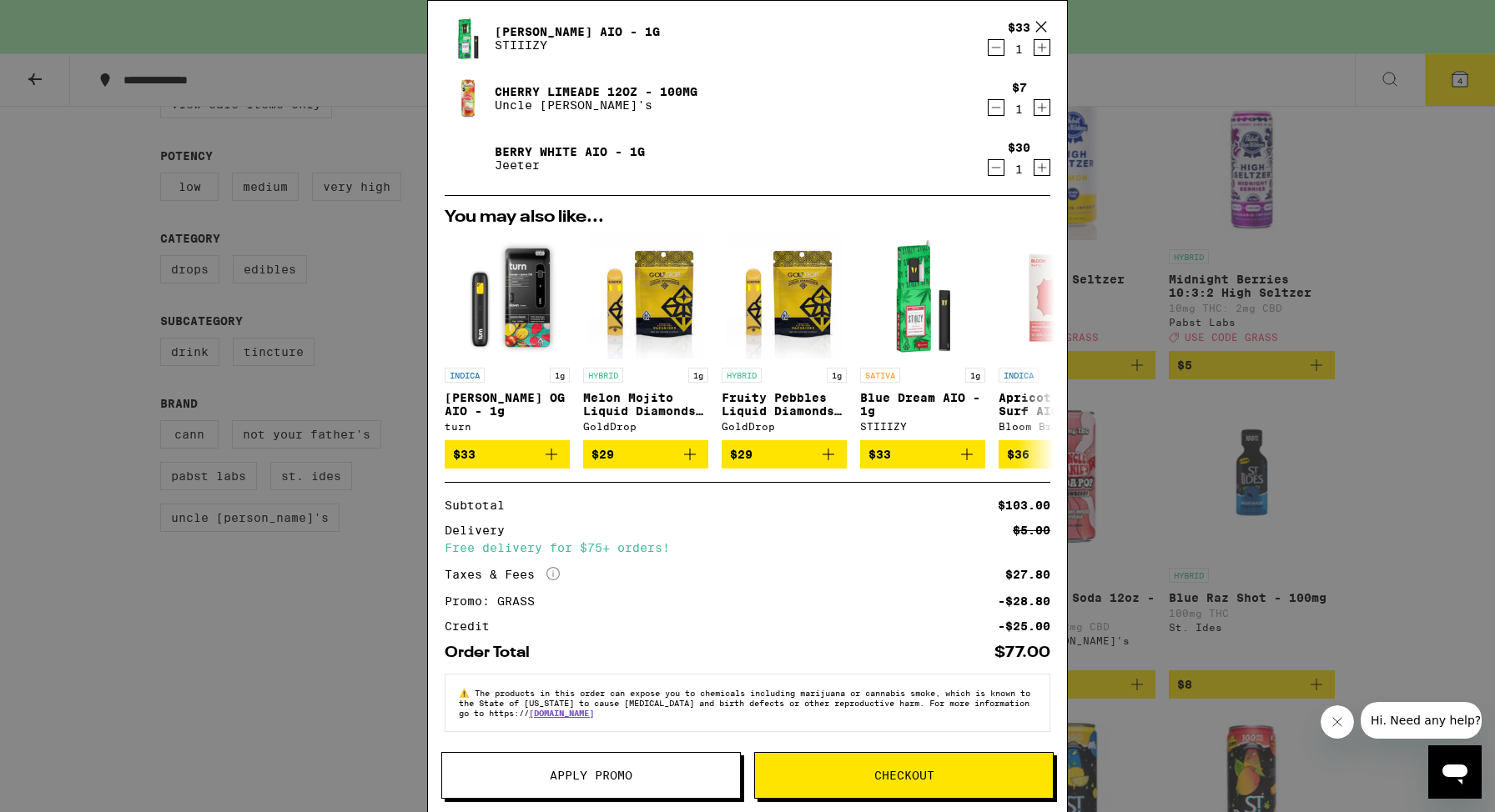
click at [901, 777] on span "Checkout" at bounding box center [905, 775] width 60 height 12
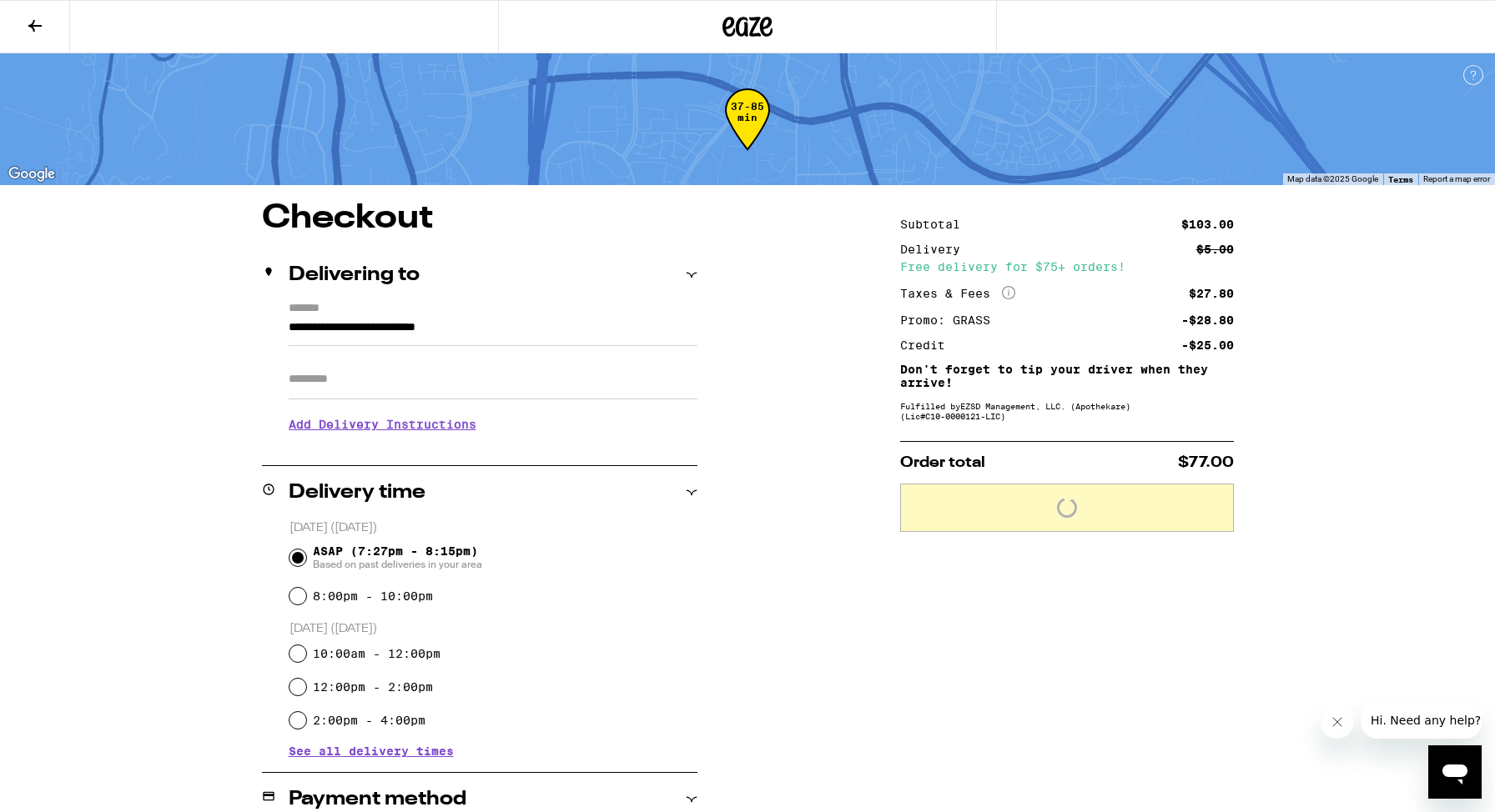
click at [332, 383] on input "Apt/Suite" at bounding box center [492, 380] width 408 height 40
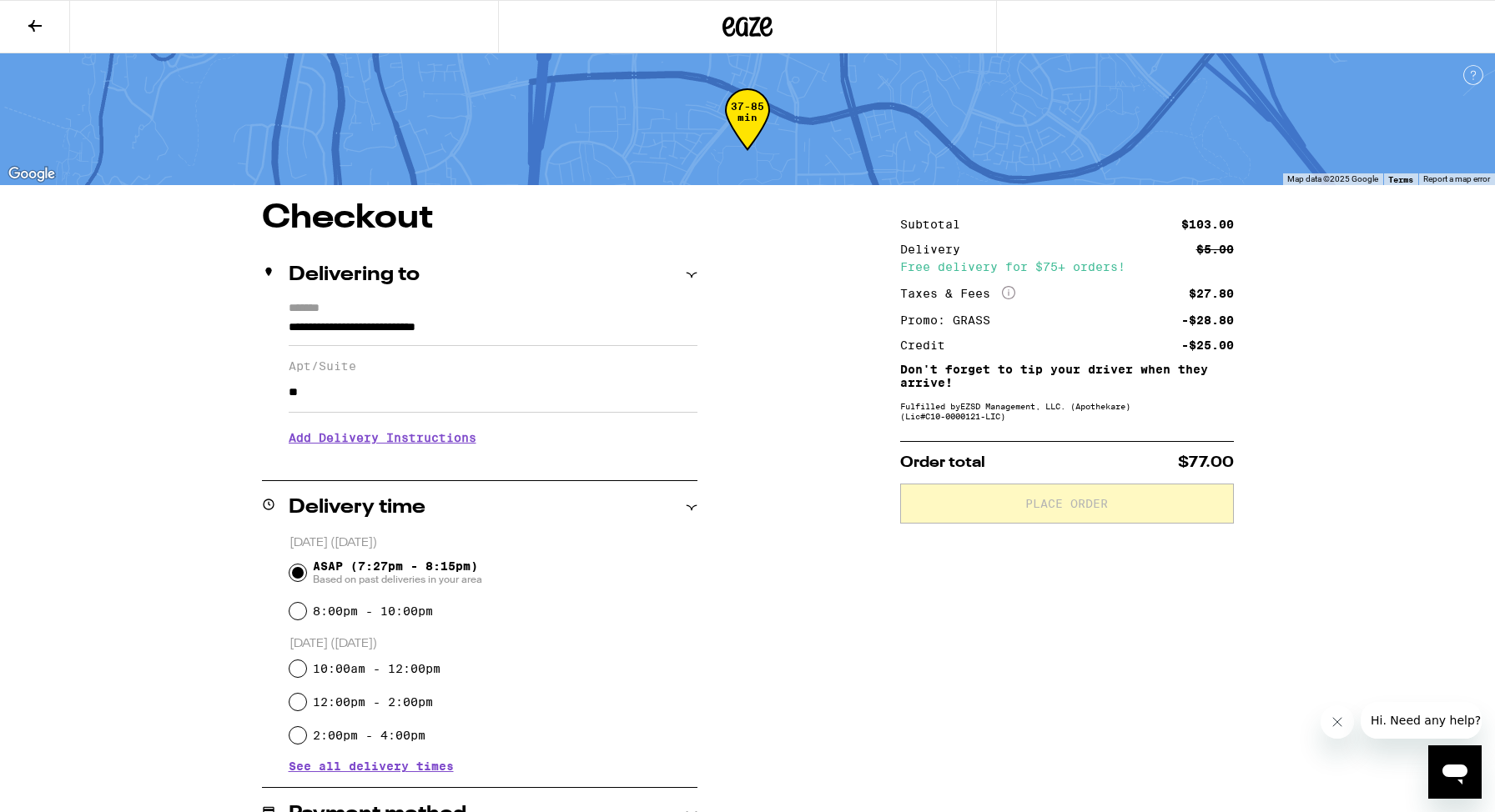
type input "*"
type input "***"
click at [361, 435] on h3 "Add Delivery Instructions" at bounding box center [492, 437] width 408 height 39
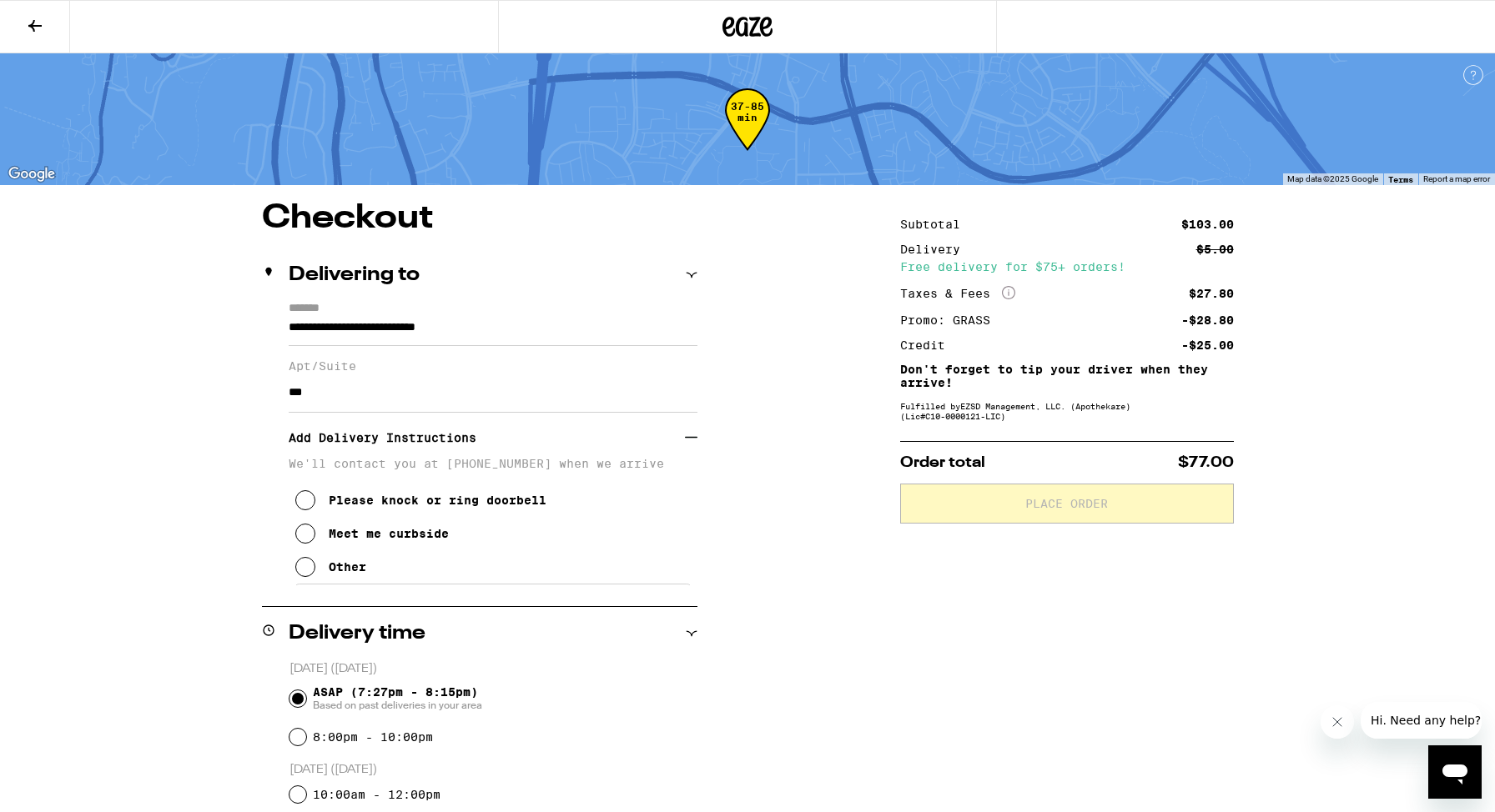
click at [300, 572] on icon at bounding box center [305, 567] width 20 height 20
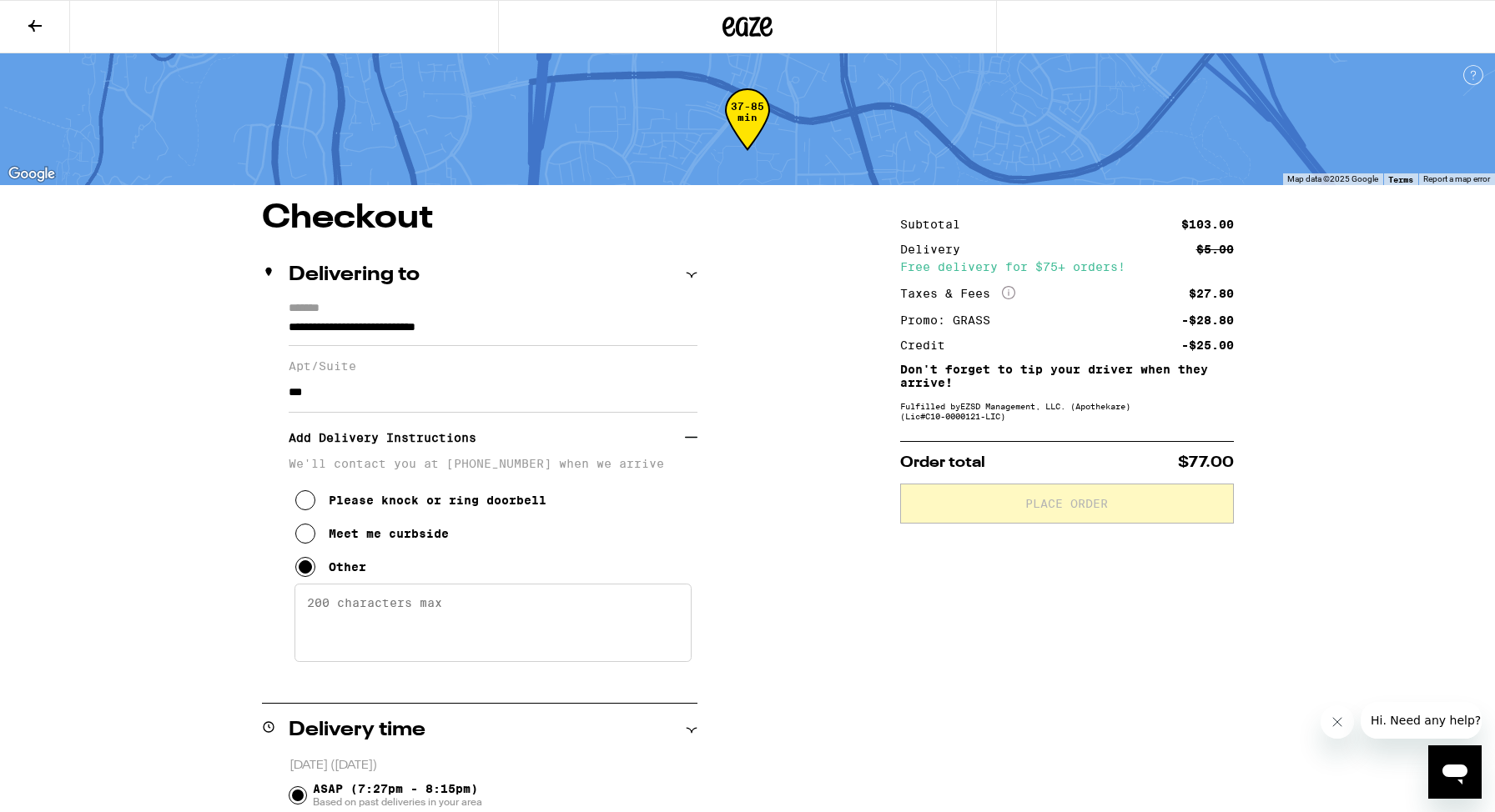
click at [404, 636] on textarea "Enter any other delivery instructions you want driver to know" at bounding box center [493, 623] width 397 height 79
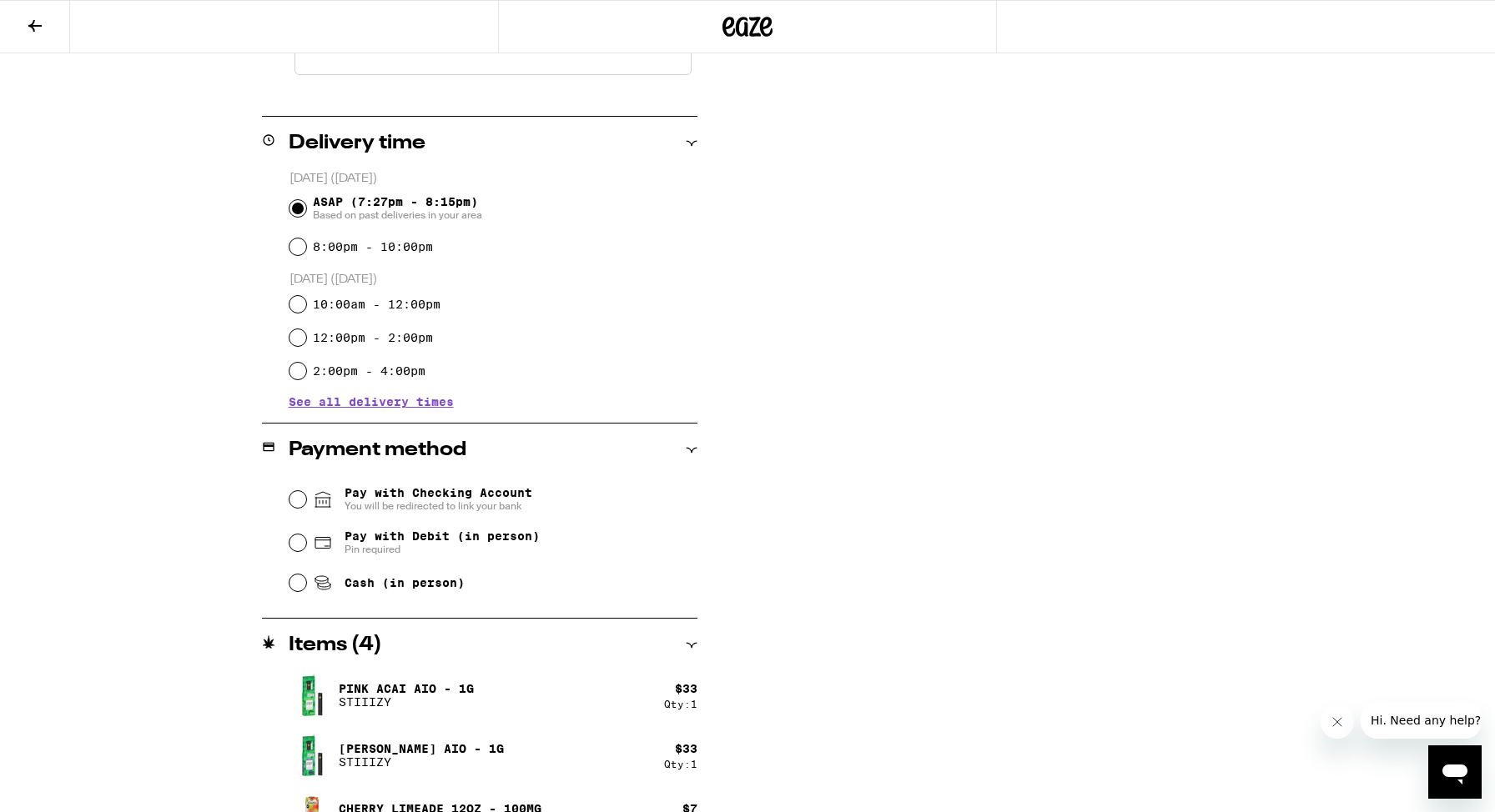
scroll to position [688, 0]
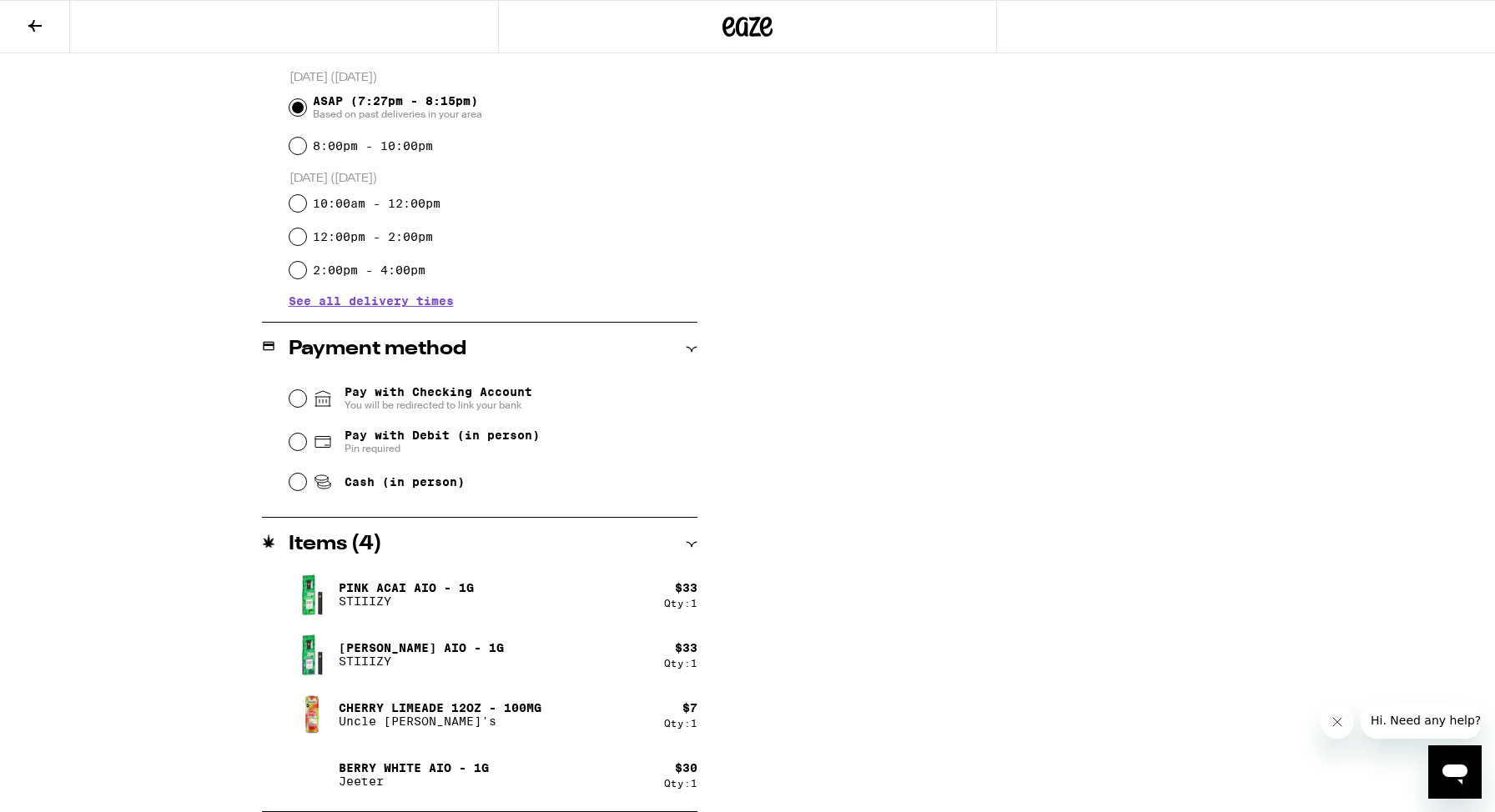
type textarea "will meet at main entrance roundabout"
click at [301, 447] on input "Pay with Debit (in person) Pin required" at bounding box center [298, 442] width 17 height 17
radio input "true"
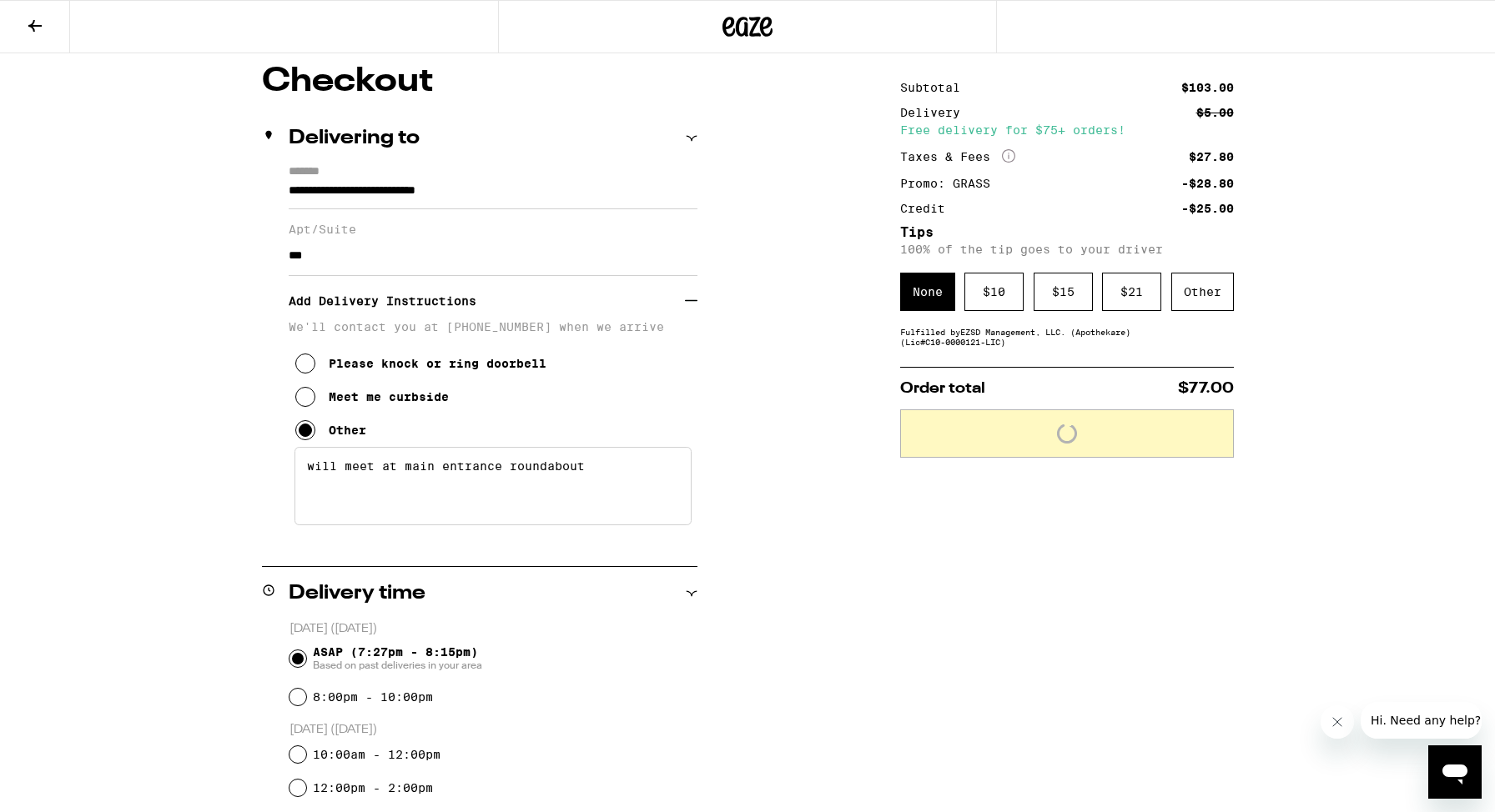
scroll to position [64, 0]
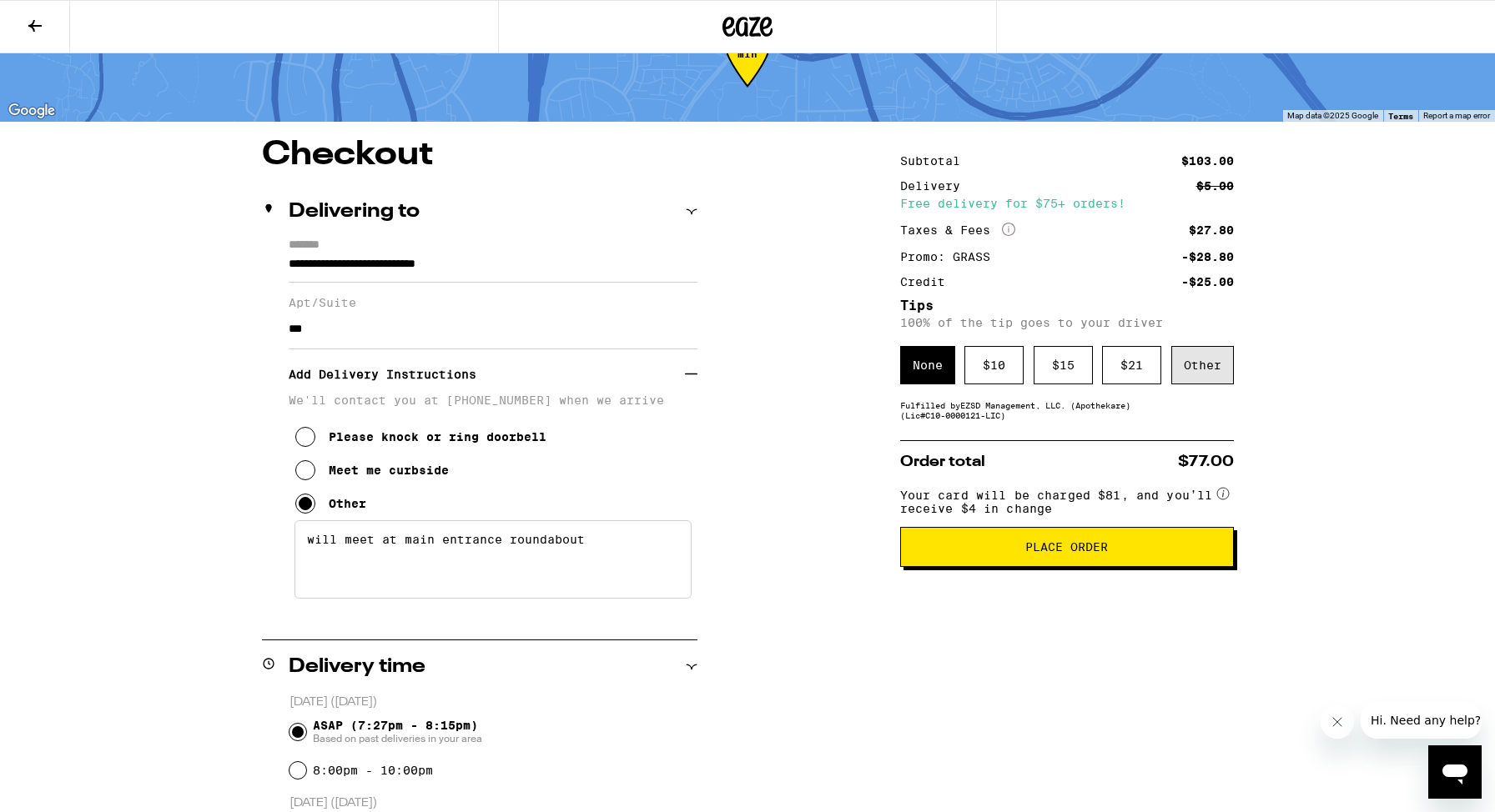
click at [1199, 370] on div "Other" at bounding box center [1202, 365] width 63 height 39
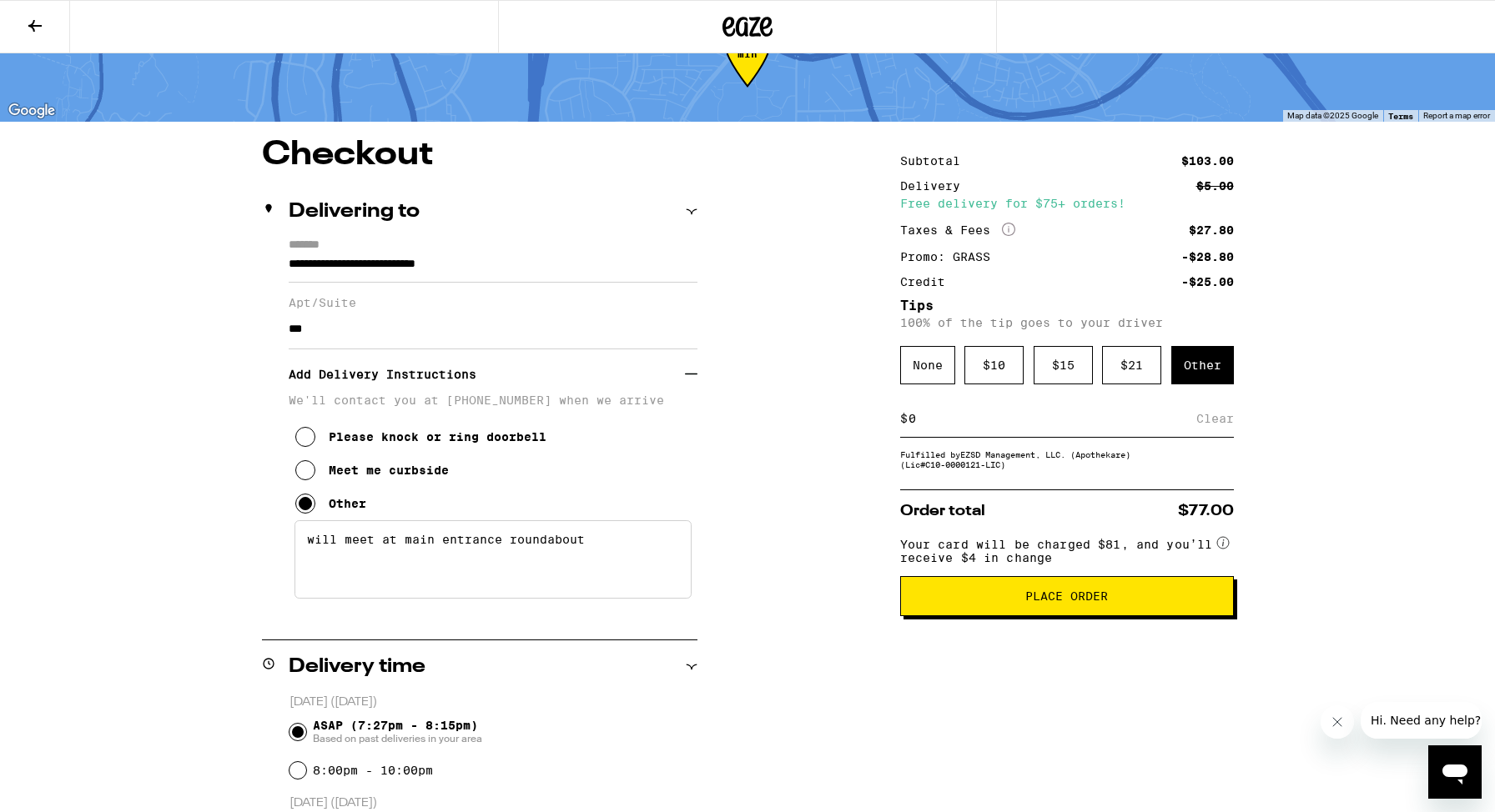
click at [940, 426] on input at bounding box center [1051, 418] width 288 height 15
type input "5"
click at [1224, 427] on div "Save" at bounding box center [1219, 419] width 30 height 37
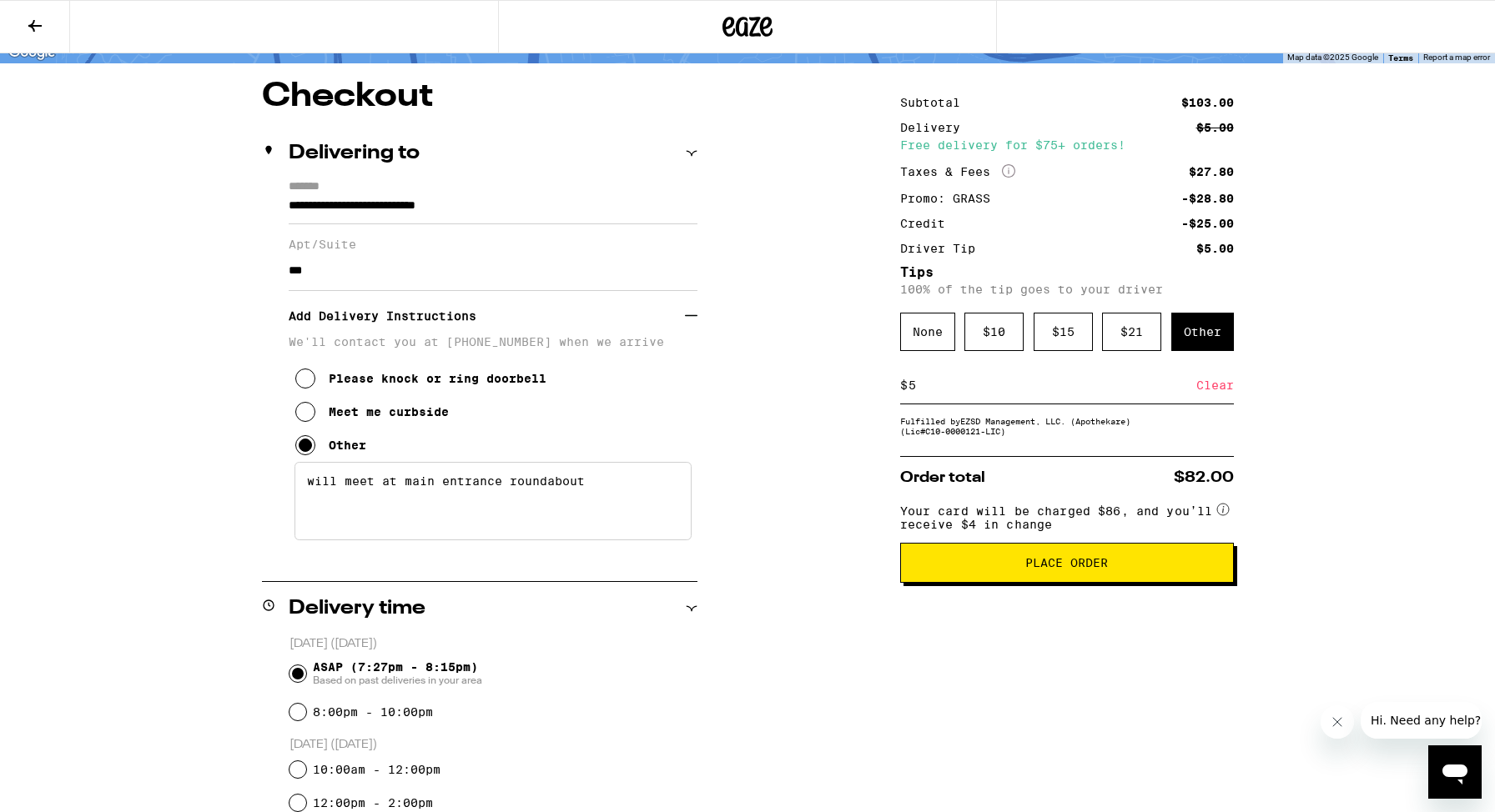
scroll to position [122, 0]
click at [1215, 389] on div "Clear" at bounding box center [1215, 385] width 38 height 37
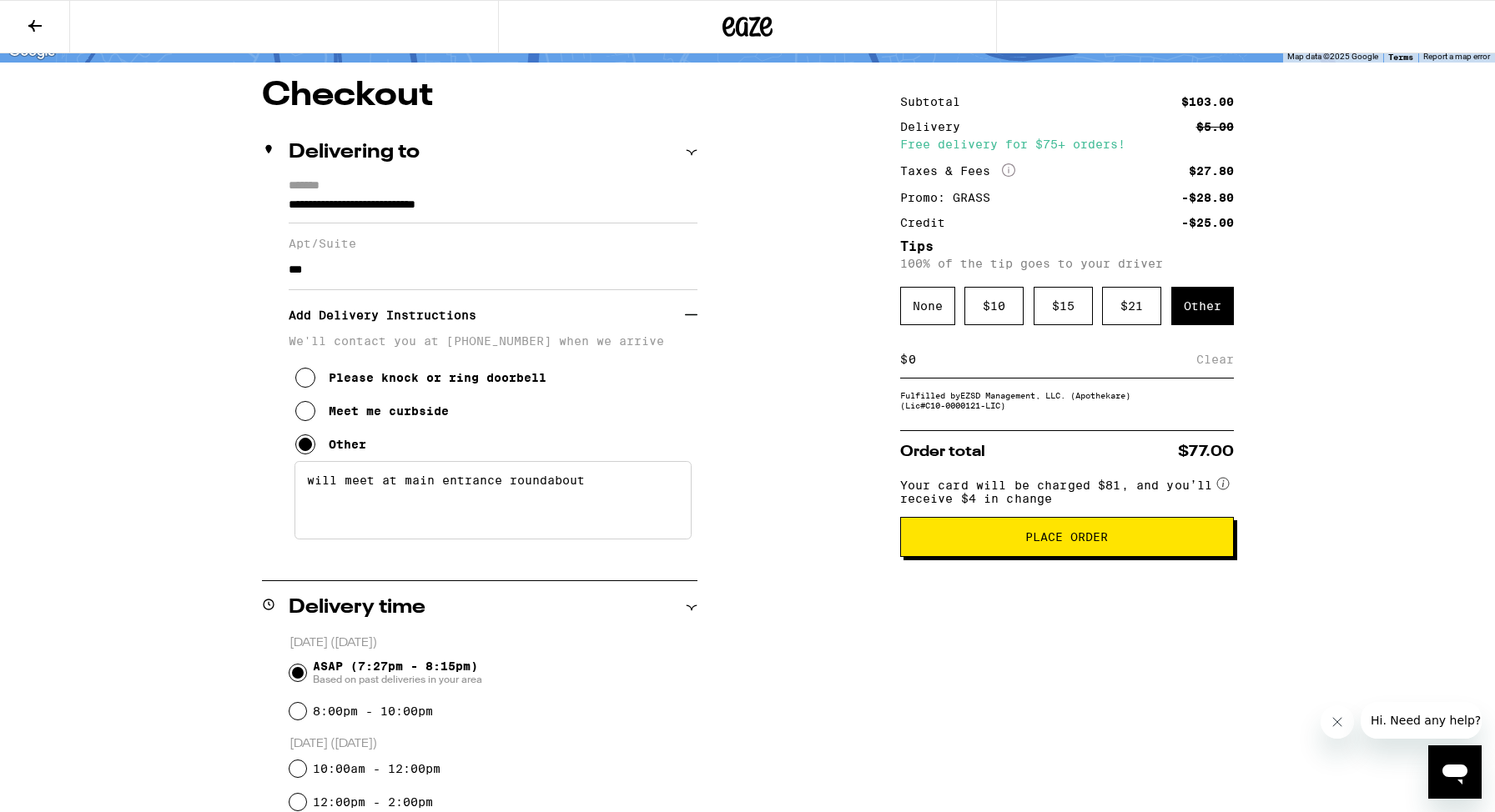
click at [937, 367] on input at bounding box center [1051, 359] width 288 height 15
type input "5"
click at [1226, 368] on div "Save" at bounding box center [1219, 359] width 30 height 37
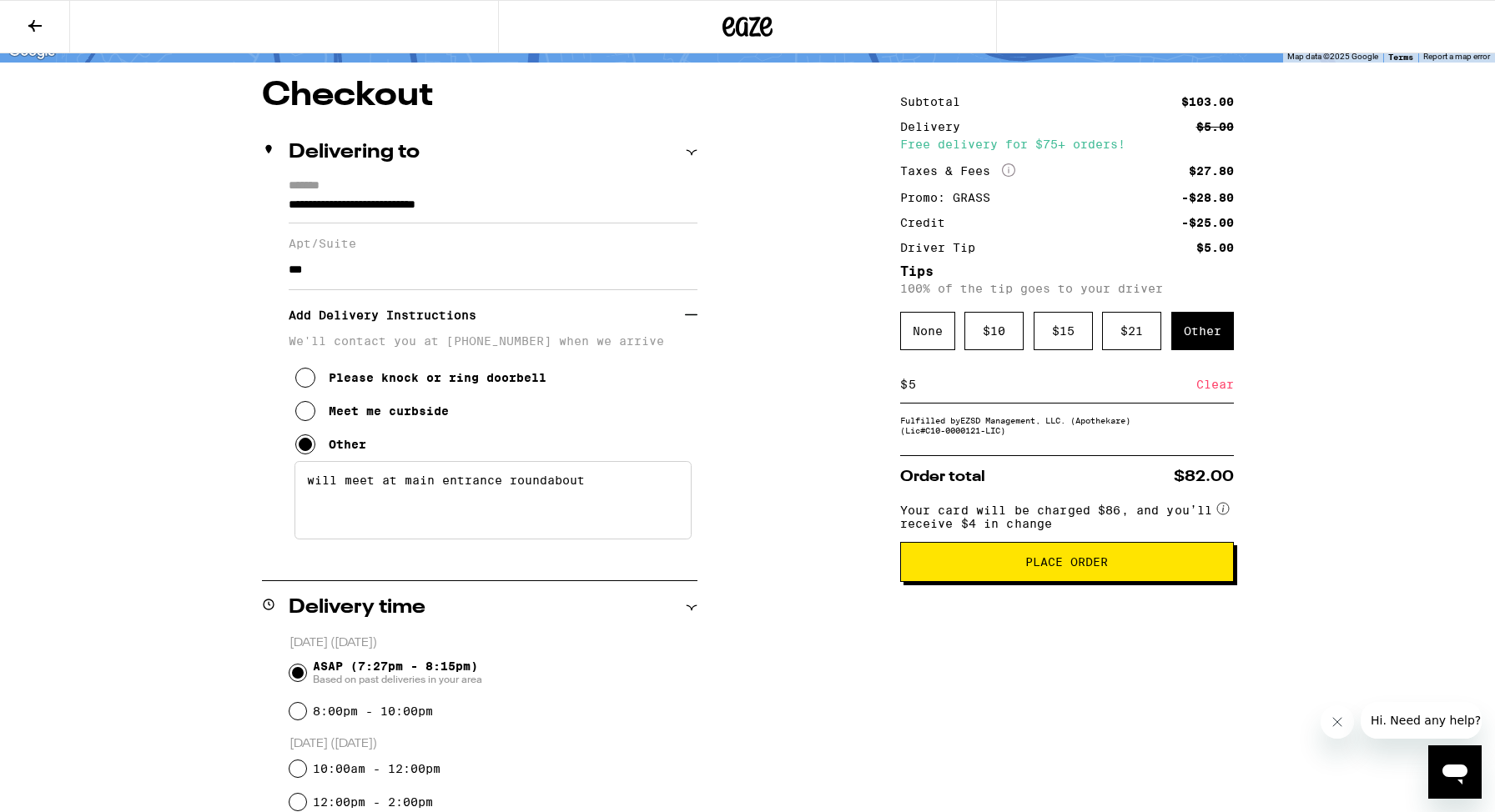
click at [957, 392] on input "5" at bounding box center [1051, 385] width 288 height 15
click at [1216, 396] on div "Clear" at bounding box center [1215, 385] width 38 height 37
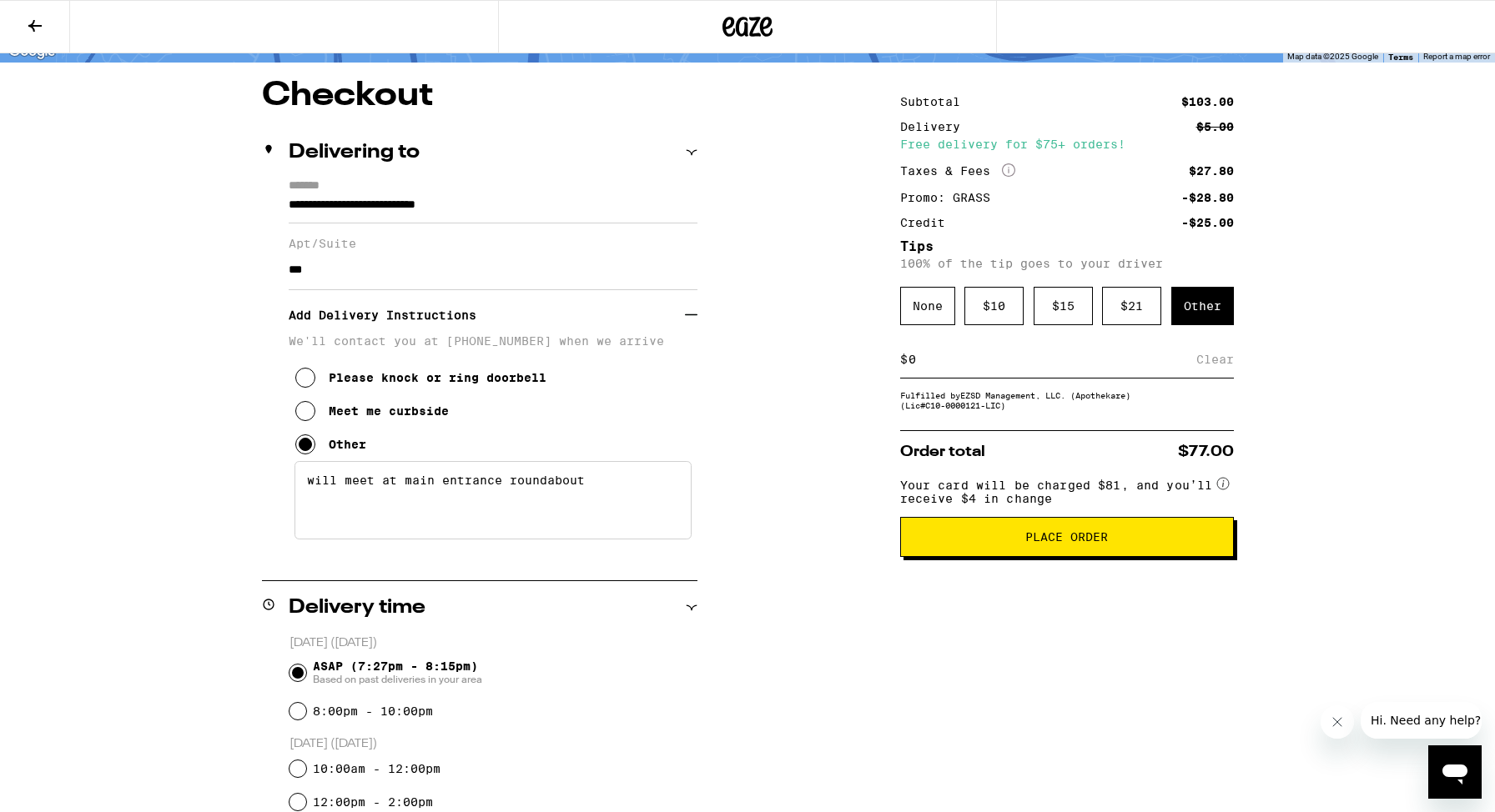
click at [595, 497] on textarea "will meet at main entrance roundabout" at bounding box center [493, 500] width 397 height 79
type textarea "will meet at main entrance roundabout."
click at [952, 367] on input at bounding box center [1051, 359] width 288 height 15
click at [1227, 363] on div "Save" at bounding box center [1219, 359] width 30 height 37
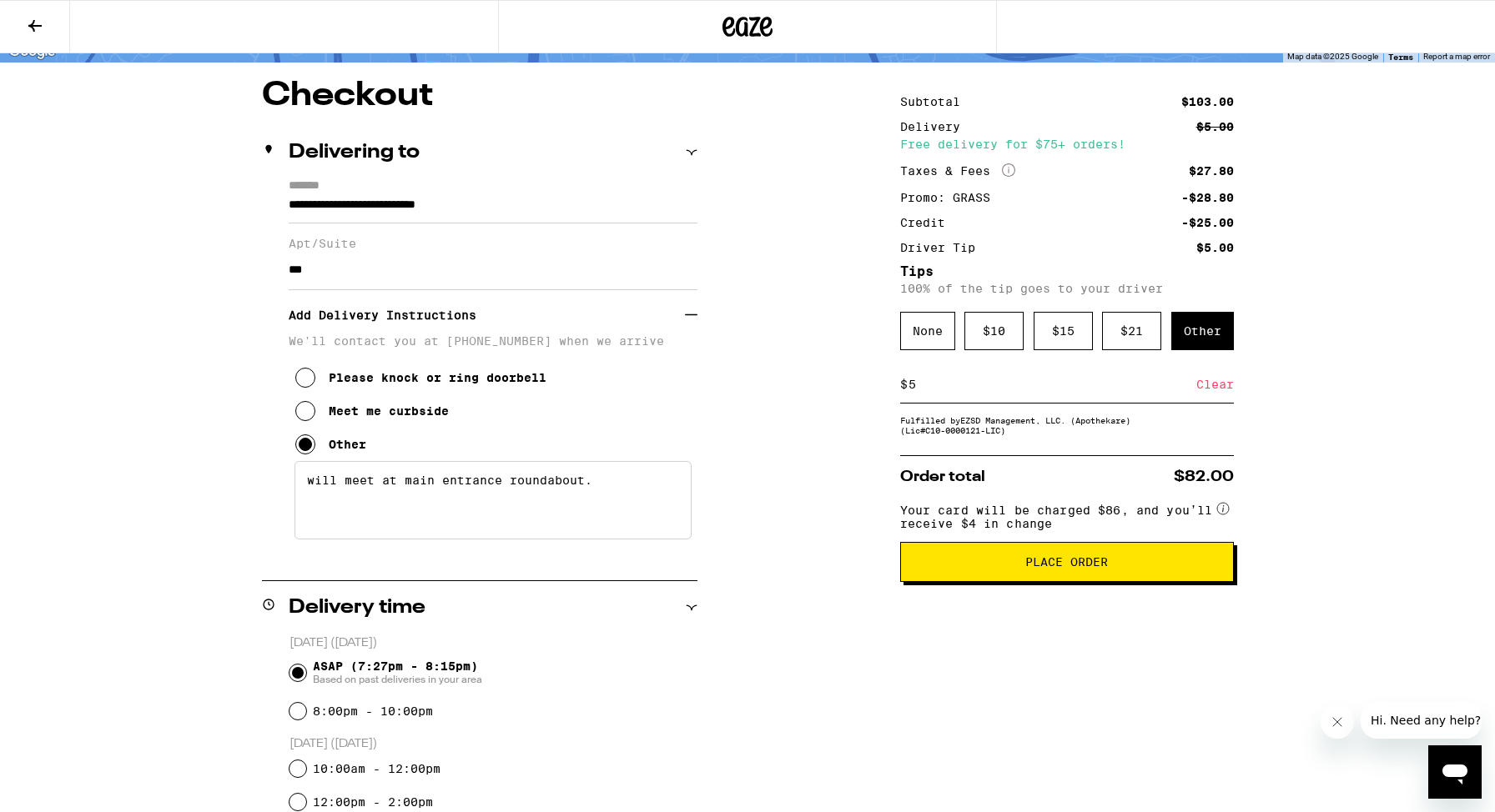
click at [929, 402] on div "$ 5 Clear" at bounding box center [1067, 385] width 334 height 38
click at [936, 390] on input "5" at bounding box center [1051, 385] width 288 height 15
type input "5"
type input "3"
click at [1219, 389] on div "Save" at bounding box center [1219, 385] width 30 height 37
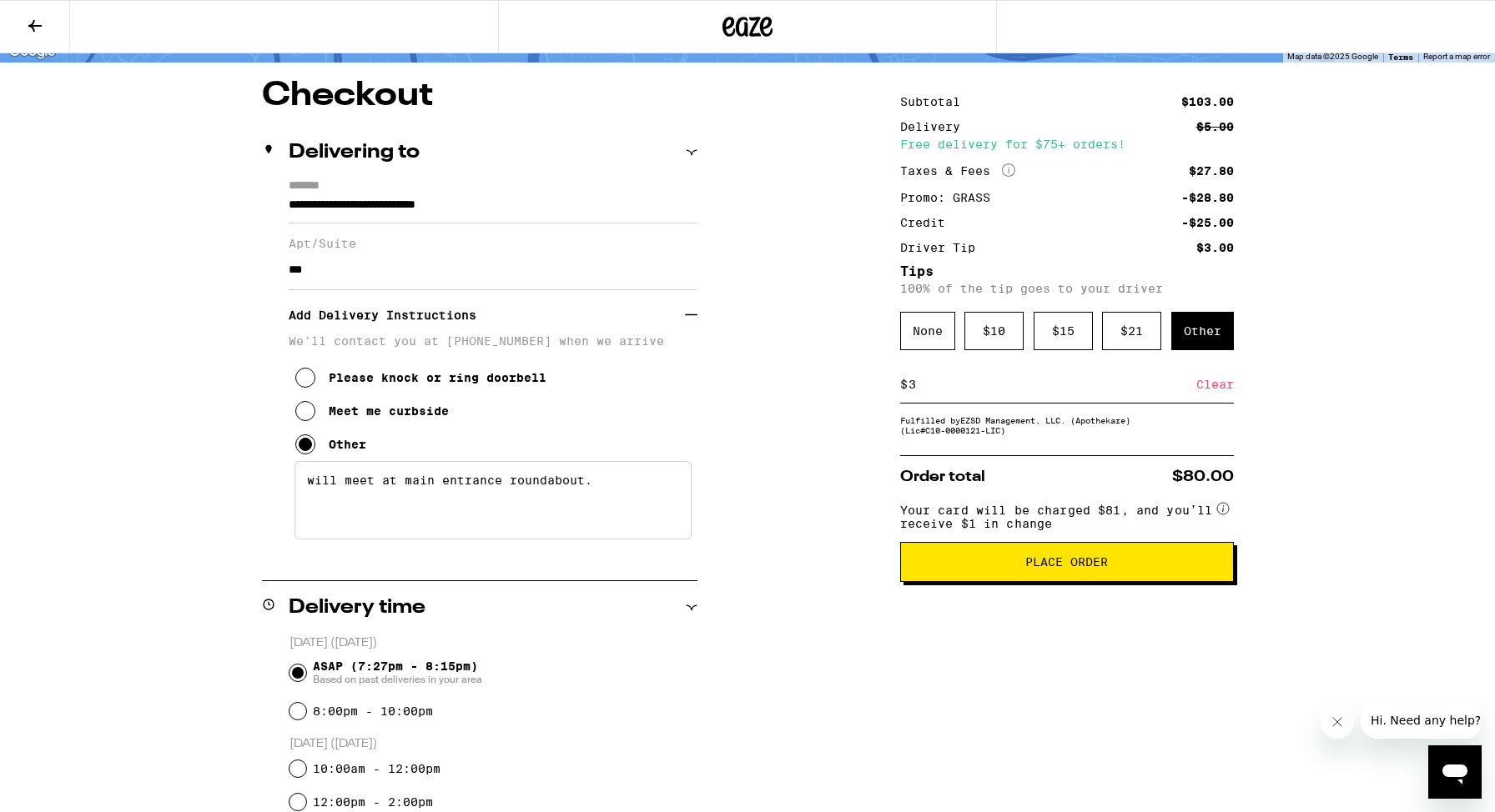
click at [1086, 567] on span "Place Order" at bounding box center [1067, 562] width 82 height 12
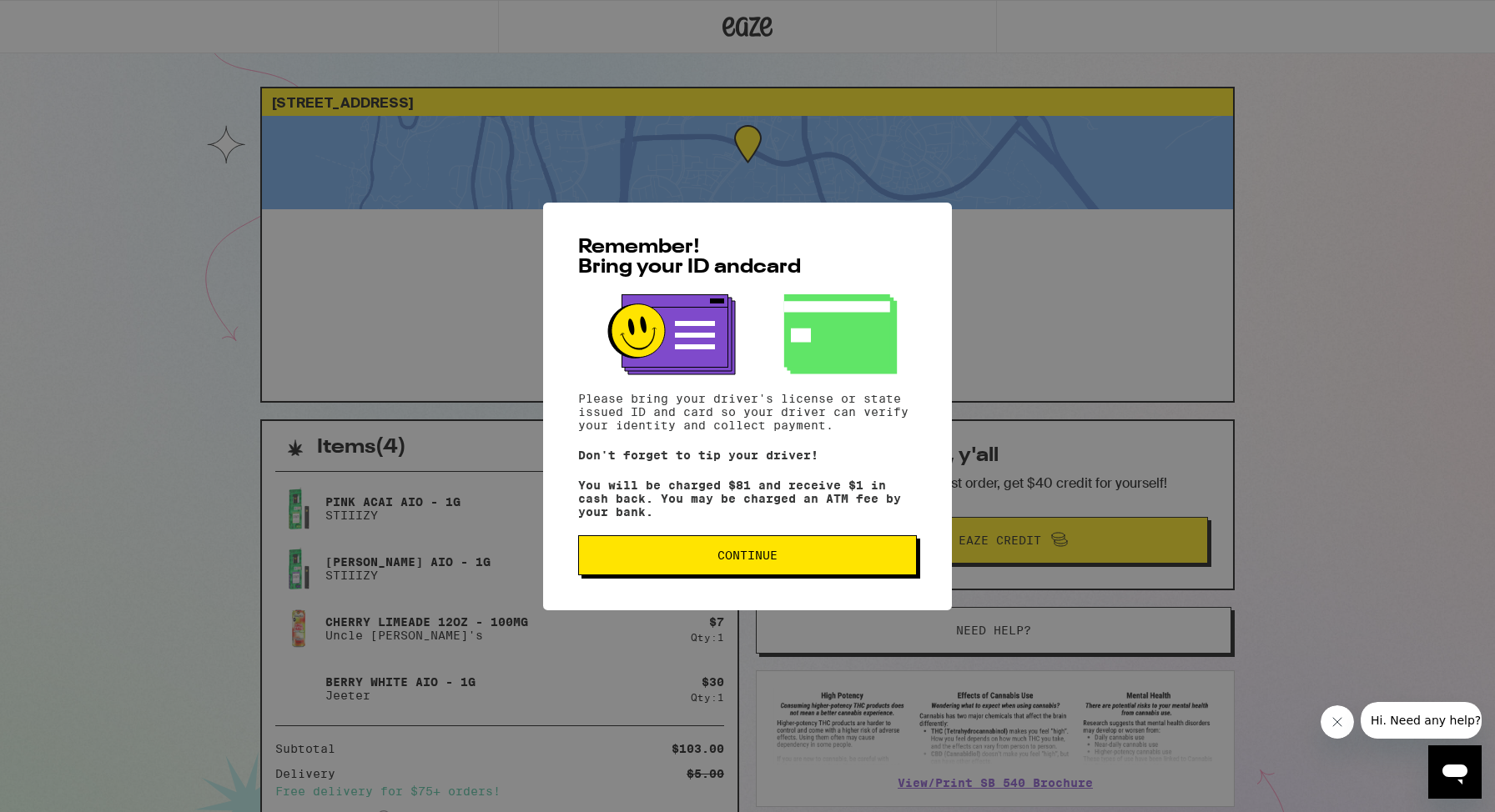
click at [792, 560] on span "Continue" at bounding box center [747, 556] width 310 height 12
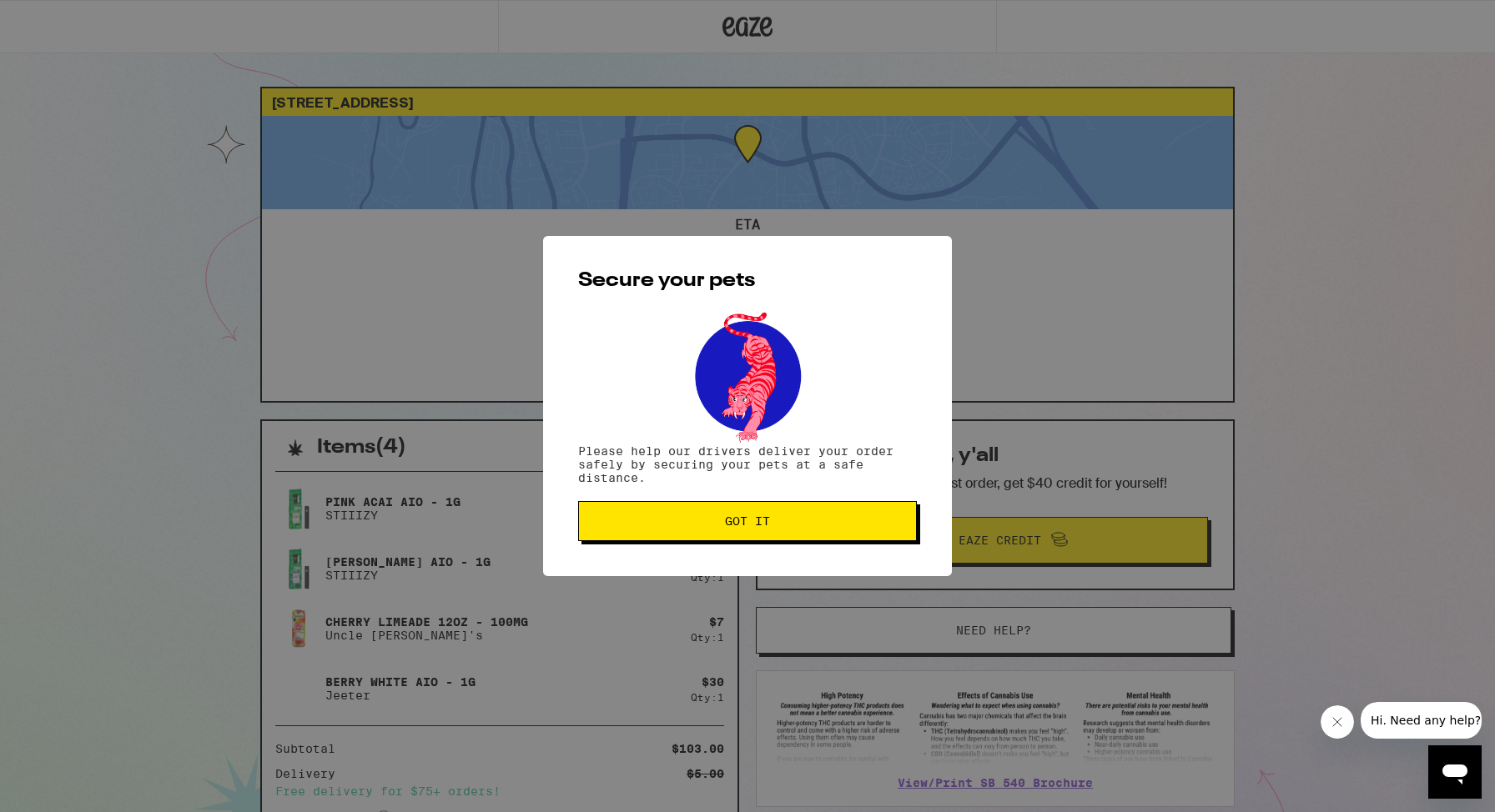
click at [776, 544] on div "Secure your pets Please help our drivers deliver your order safely by securing …" at bounding box center [747, 406] width 408 height 340
click at [762, 532] on button "Got it" at bounding box center [747, 521] width 339 height 40
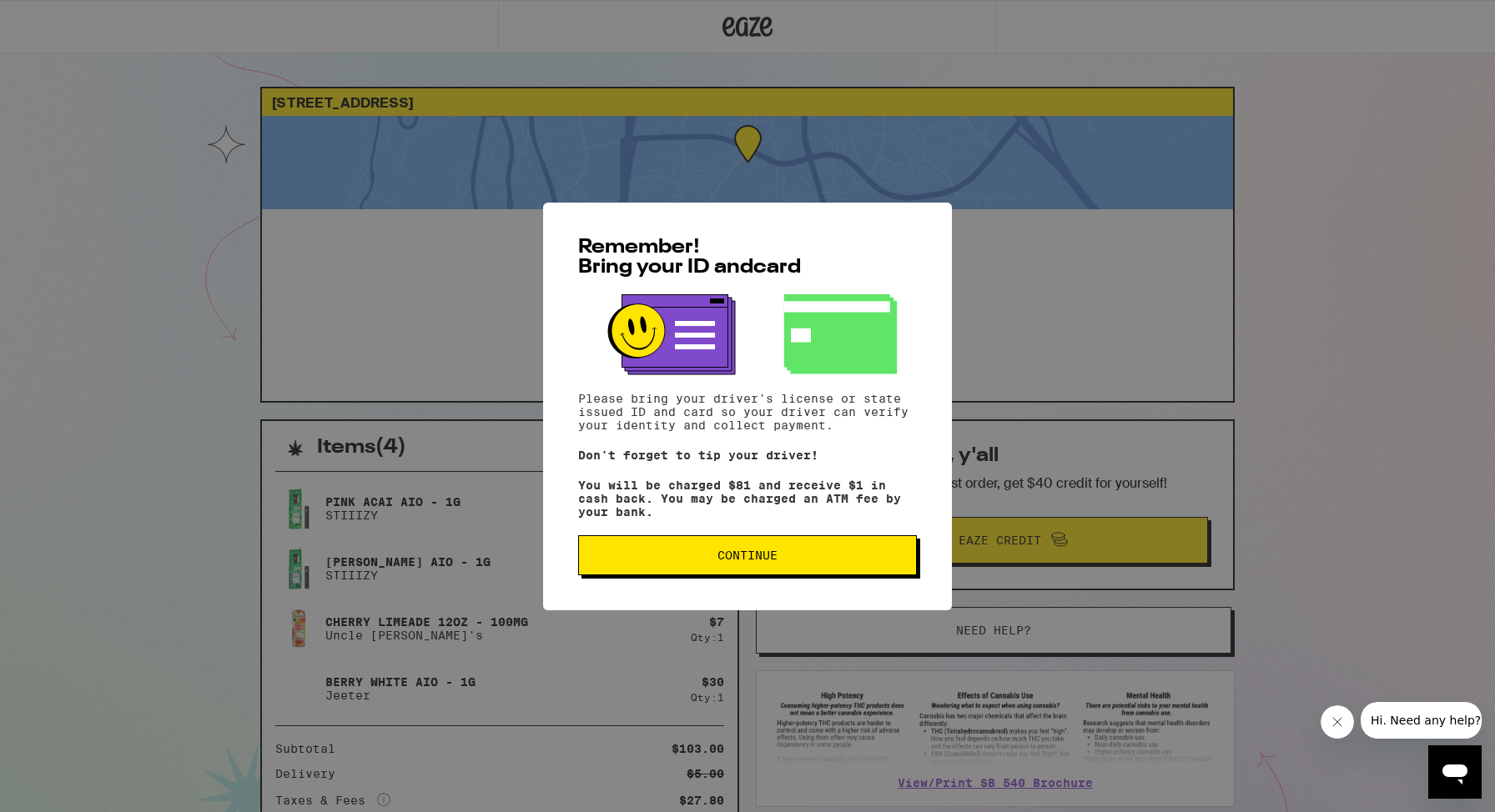
click at [748, 561] on span "Continue" at bounding box center [748, 556] width 60 height 12
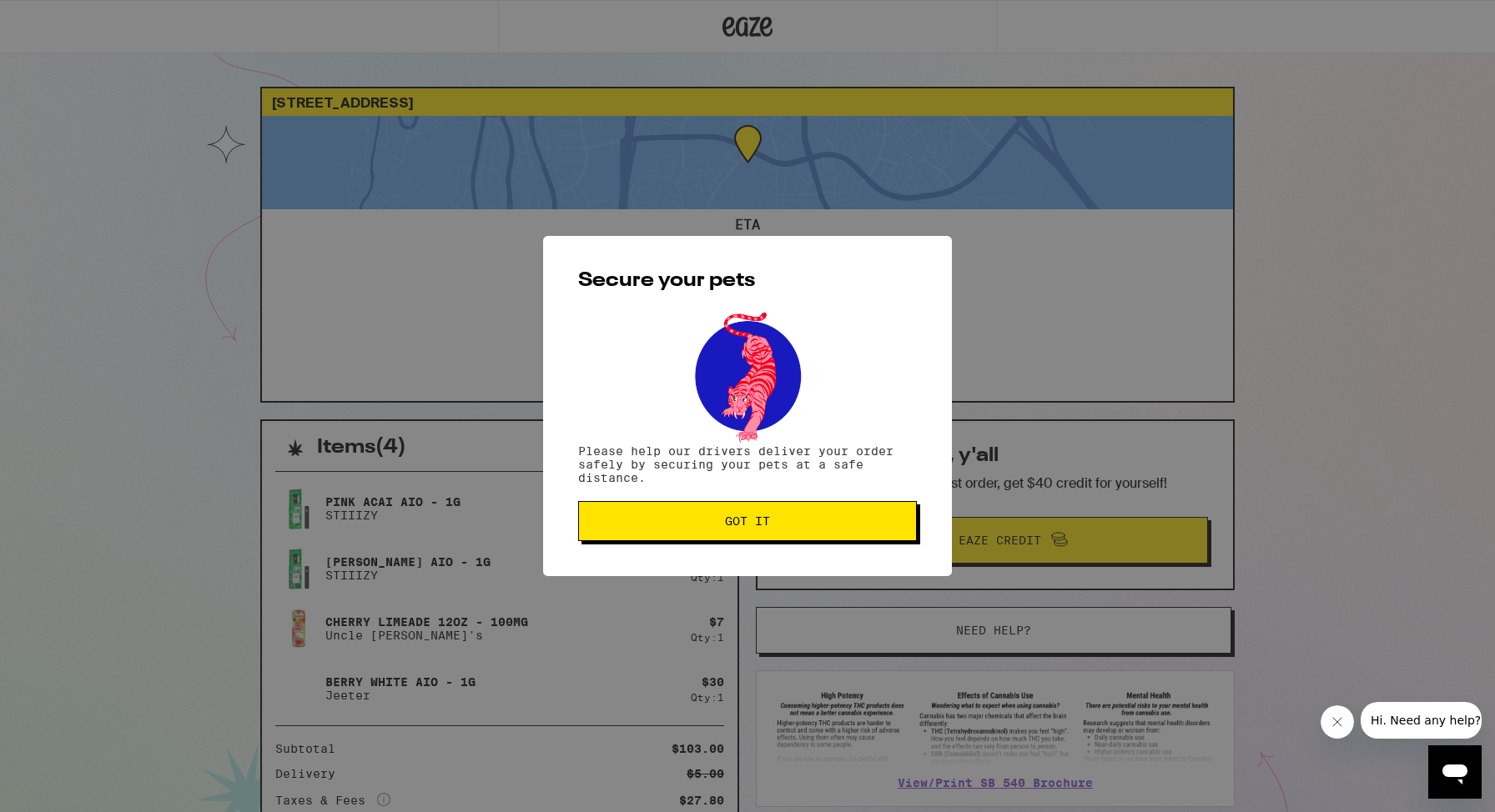
click at [725, 536] on button "Got it" at bounding box center [747, 521] width 339 height 40
